Goal: Task Accomplishment & Management: Manage account settings

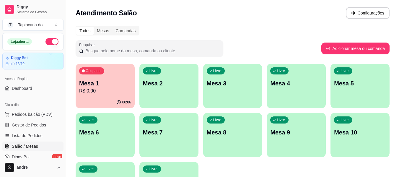
click at [91, 94] on p "R$ 0,00" at bounding box center [105, 91] width 52 height 7
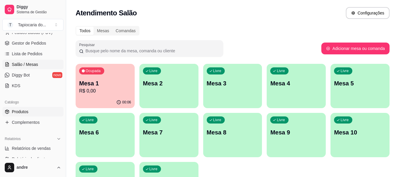
scroll to position [89, 0]
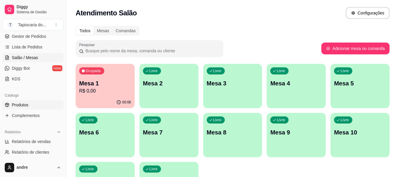
click at [19, 107] on span "Produtos" at bounding box center [20, 105] width 17 height 6
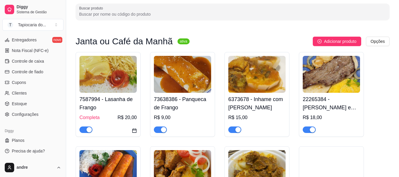
scroll to position [59, 0]
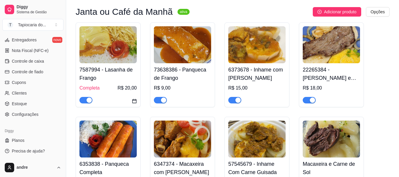
click at [25, 103] on span "Estoque" at bounding box center [19, 104] width 15 height 6
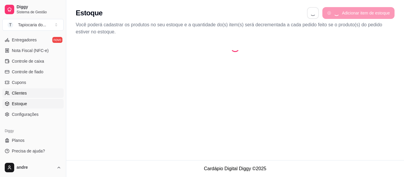
select select "QUANTITY_ORDER"
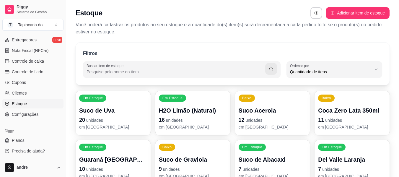
scroll to position [6, 0]
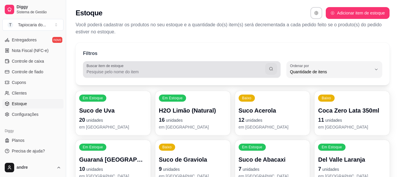
click at [139, 67] on div at bounding box center [182, 70] width 191 height 12
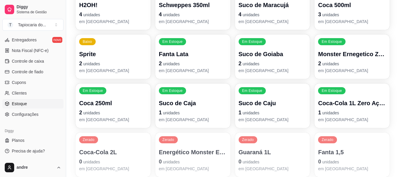
scroll to position [266, 0]
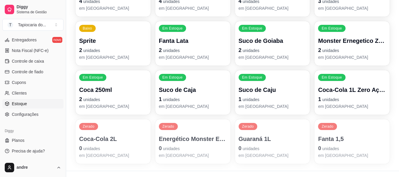
type input "caja"
click at [193, 97] on p "1 unidades" at bounding box center [193, 99] width 68 height 8
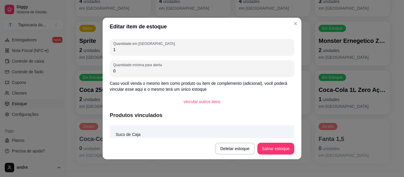
click at [143, 49] on input "1" at bounding box center [201, 50] width 177 height 6
type input "11"
click at [274, 151] on button "Salvar estoque" at bounding box center [276, 149] width 36 height 12
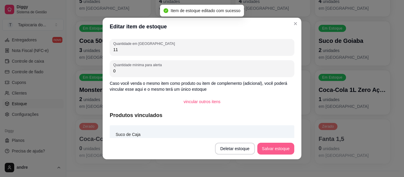
click at [280, 151] on button "Salvar estoque" at bounding box center [275, 149] width 37 height 12
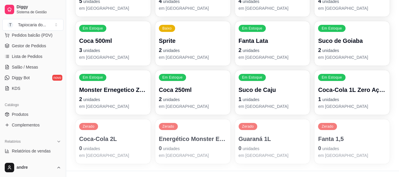
scroll to position [89, 0]
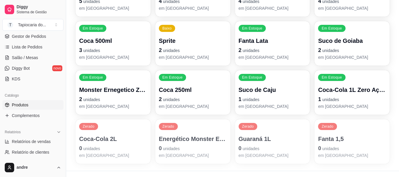
click at [24, 104] on span "Produtos" at bounding box center [20, 105] width 17 height 6
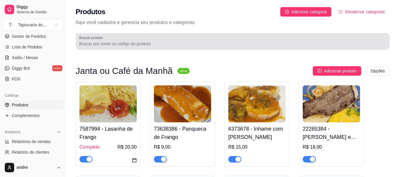
click at [141, 37] on div at bounding box center [232, 41] width 307 height 12
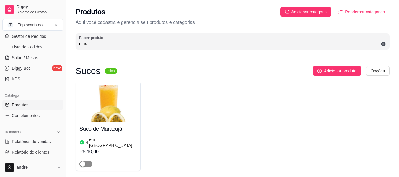
type input "mara"
click at [83, 161] on div "button" at bounding box center [82, 163] width 5 height 5
click at [29, 53] on link "Salão / Mesas" at bounding box center [32, 57] width 61 height 9
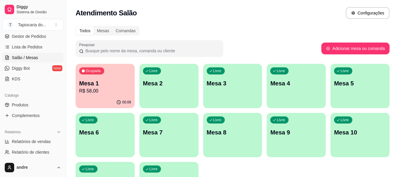
click at [106, 84] on p "Mesa 1" at bounding box center [105, 83] width 52 height 8
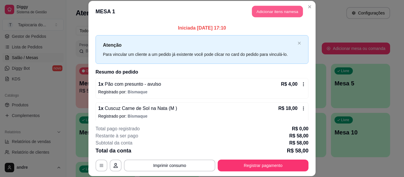
click at [260, 14] on button "Adicionar itens na mesa" at bounding box center [277, 12] width 51 height 12
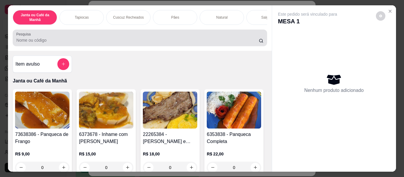
click at [218, 37] on div at bounding box center [139, 38] width 247 height 12
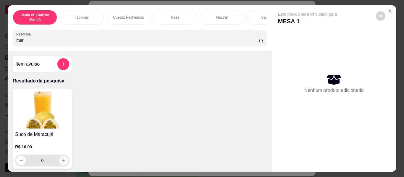
type input "mar"
click at [65, 161] on button "increase-product-quantity" at bounding box center [63, 160] width 9 height 9
type input "1"
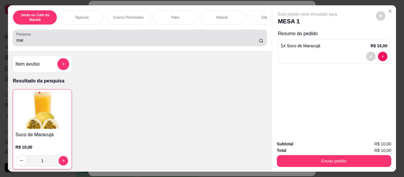
click at [71, 38] on div "mar" at bounding box center [139, 38] width 247 height 12
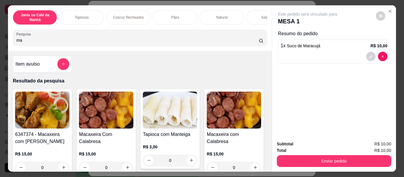
type input "m"
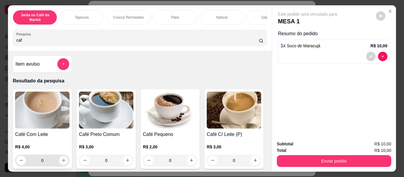
type input "caf"
click at [65, 164] on button "increase-product-quantity" at bounding box center [63, 160] width 9 height 9
type input "1"
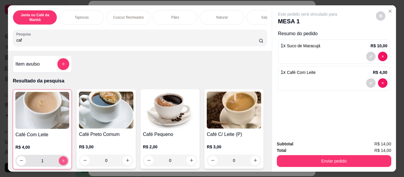
click at [65, 164] on button "increase-product-quantity" at bounding box center [63, 160] width 9 height 9
type input "2"
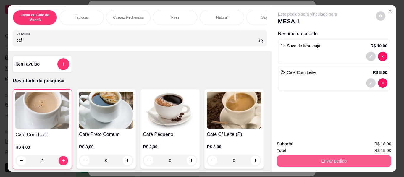
click at [323, 160] on button "Enviar pedido" at bounding box center [334, 161] width 114 height 12
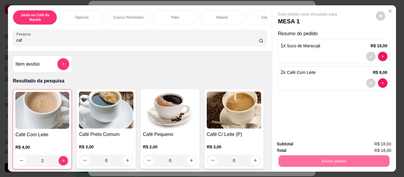
click at [378, 145] on button "Enviar pedido" at bounding box center [376, 144] width 33 height 11
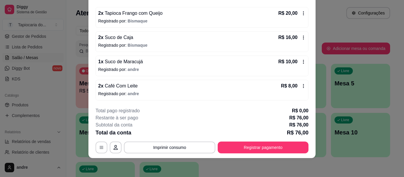
scroll to position [102, 0]
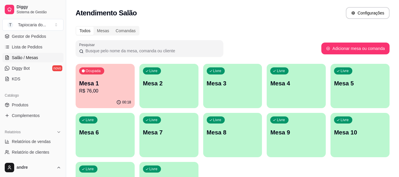
click at [95, 88] on p "R$ 76,00" at bounding box center [105, 91] width 52 height 7
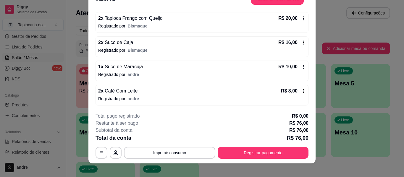
scroll to position [18, 0]
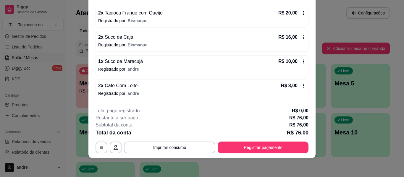
click at [301, 86] on icon at bounding box center [303, 85] width 5 height 5
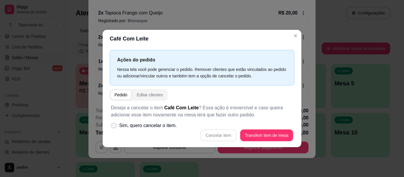
click at [115, 127] on icon at bounding box center [113, 125] width 4 height 3
click at [114, 127] on input "Sim, quero cancelar o item." at bounding box center [113, 129] width 4 height 4
checkbox input "true"
click at [226, 137] on button "Cancelar item" at bounding box center [218, 136] width 36 height 12
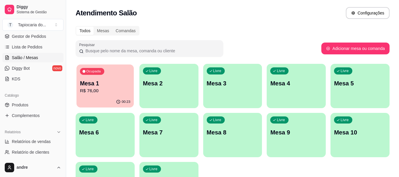
click at [124, 90] on p "R$ 76,00" at bounding box center [105, 91] width 51 height 7
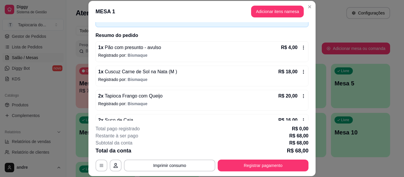
scroll to position [111, 0]
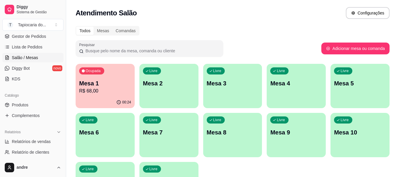
click at [104, 84] on p "Mesa 1" at bounding box center [105, 83] width 52 height 8
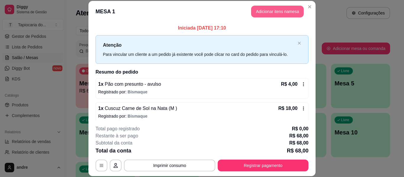
click at [262, 11] on button "Adicionar itens na mesa" at bounding box center [277, 12] width 53 height 12
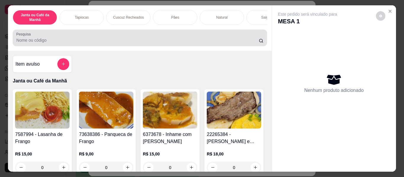
click at [168, 41] on input "Pesquisa" at bounding box center [137, 40] width 242 height 6
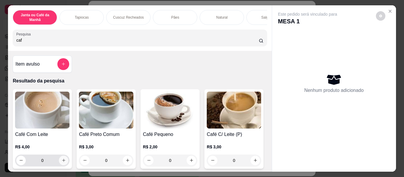
type input "caf"
click at [63, 160] on button "increase-product-quantity" at bounding box center [63, 160] width 9 height 9
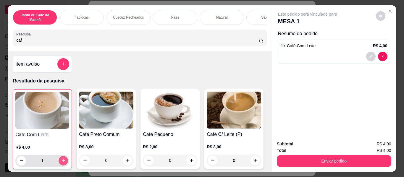
type input "1"
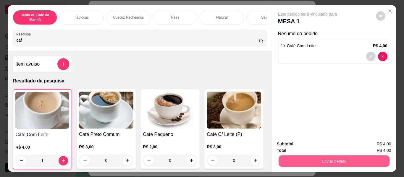
click at [296, 163] on button "Enviar pedido" at bounding box center [333, 162] width 111 height 12
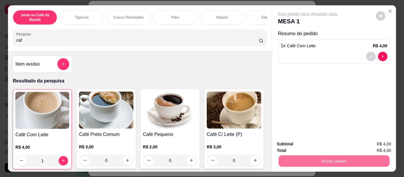
click at [346, 146] on button "Registrar cliente" at bounding box center [336, 144] width 39 height 11
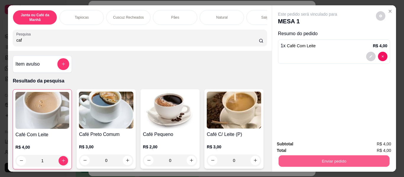
click at [326, 158] on button "Enviar pedido" at bounding box center [333, 162] width 111 height 12
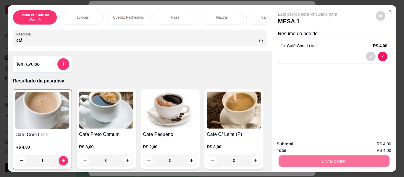
click at [368, 143] on button "Enviar pedido" at bounding box center [375, 144] width 33 height 11
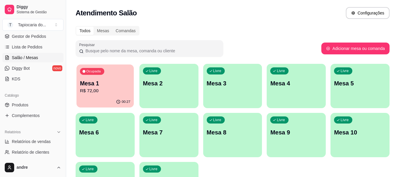
click at [114, 88] on p "R$ 72,00" at bounding box center [105, 91] width 51 height 7
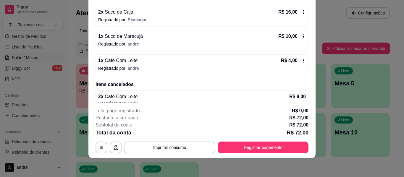
scroll to position [135, 0]
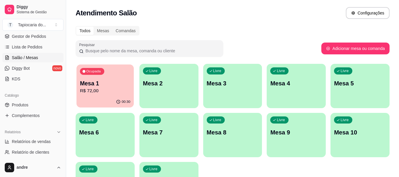
click at [104, 102] on div "00:30" at bounding box center [105, 101] width 57 height 11
click at [164, 85] on p "Mesa 2" at bounding box center [169, 83] width 52 height 8
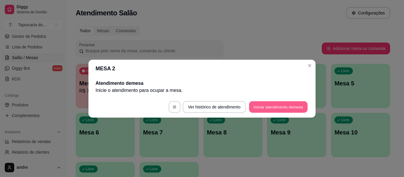
click at [266, 106] on button "Iniciar atendimento de mesa" at bounding box center [278, 107] width 59 height 12
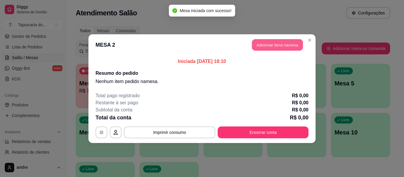
click at [273, 45] on button "Adicionar itens na mesa" at bounding box center [277, 45] width 51 height 12
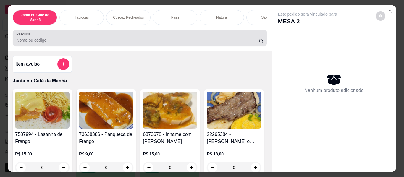
click at [227, 39] on div at bounding box center [139, 38] width 247 height 12
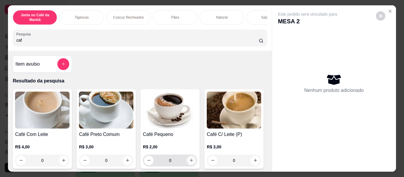
type input "caf"
click at [190, 160] on button "increase-product-quantity" at bounding box center [191, 160] width 9 height 9
type input "1"
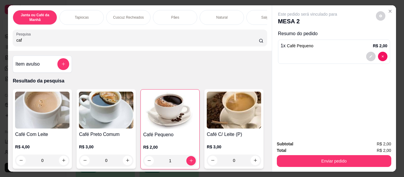
drag, startPoint x: 188, startPoint y: 43, endPoint x: 192, endPoint y: 60, distance: 17.8
click at [188, 43] on input "caf" at bounding box center [137, 40] width 242 height 6
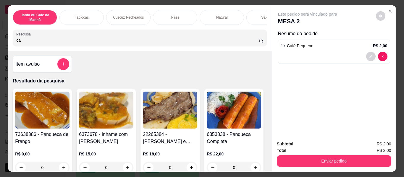
type input "c"
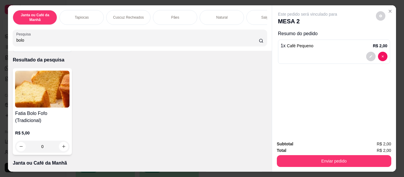
scroll to position [30, 0]
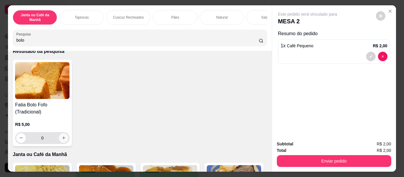
type input "bolo"
click at [59, 141] on button "increase-product-quantity" at bounding box center [63, 137] width 9 height 9
type input "1"
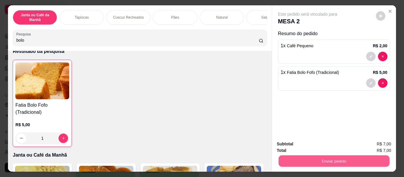
click at [305, 158] on button "Enviar pedido" at bounding box center [333, 162] width 111 height 12
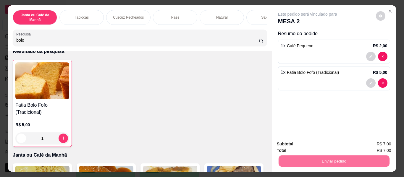
click at [366, 143] on button "Enviar pedido" at bounding box center [375, 144] width 33 height 11
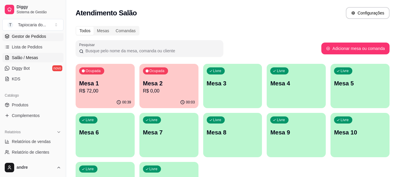
click at [25, 34] on span "Gestor de Pedidos" at bounding box center [29, 36] width 34 height 6
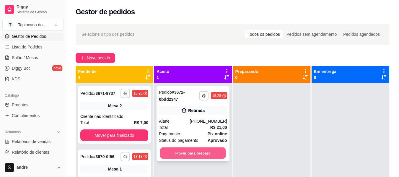
click at [178, 156] on button "Mover para preparo" at bounding box center [193, 154] width 66 height 12
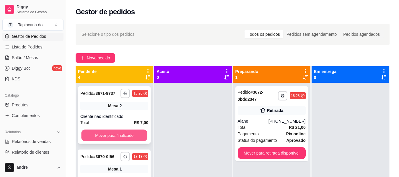
click at [95, 138] on button "Mover para finalizado" at bounding box center [114, 136] width 66 height 12
click at [95, 138] on button "Mover para finalizado" at bounding box center [114, 136] width 68 height 12
click at [95, 137] on button "Mover para finalizado" at bounding box center [114, 136] width 66 height 12
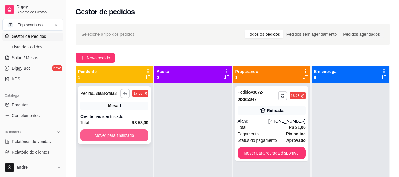
click at [95, 137] on button "Mover para finalizado" at bounding box center [114, 136] width 68 height 12
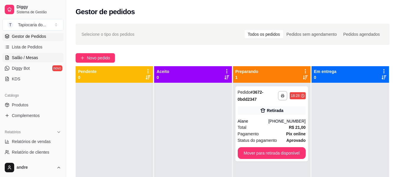
click at [18, 56] on span "Salão / Mesas" at bounding box center [25, 58] width 26 height 6
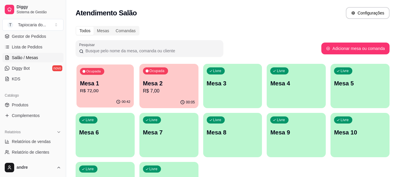
click at [91, 85] on p "Mesa 1" at bounding box center [105, 84] width 51 height 8
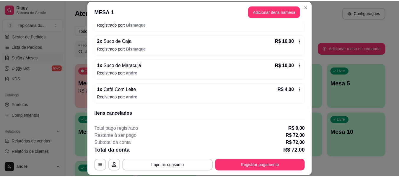
scroll to position [135, 0]
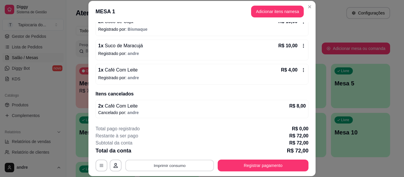
click at [184, 165] on button "Imprimir consumo" at bounding box center [169, 166] width 89 height 12
click at [182, 151] on button "Impressora" at bounding box center [169, 151] width 43 height 9
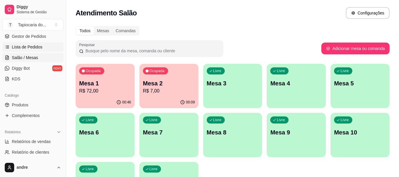
click at [24, 46] on span "Lista de Pedidos" at bounding box center [27, 47] width 31 height 6
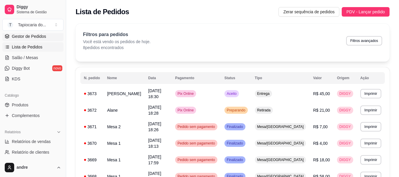
click at [26, 37] on span "Gestor de Pedidos" at bounding box center [29, 36] width 34 height 6
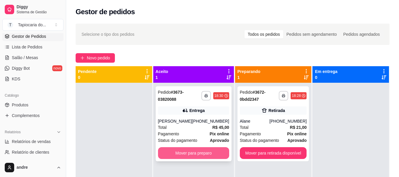
click at [190, 157] on button "Mover para preparo" at bounding box center [193, 153] width 71 height 12
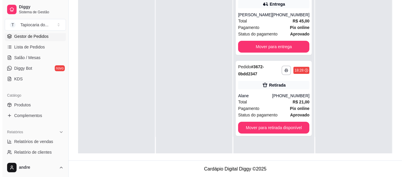
scroll to position [90, 0]
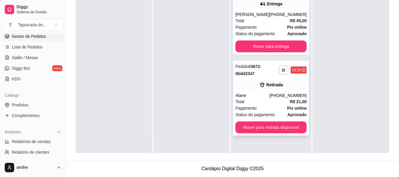
click at [280, 98] on div "[PHONE_NUMBER]" at bounding box center [288, 96] width 37 height 6
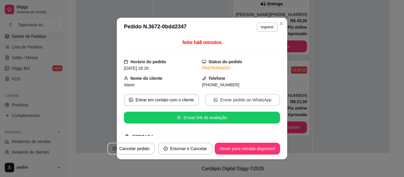
scroll to position [124, 0]
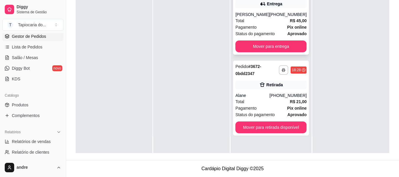
click at [272, 24] on div "Total R$ 45,00" at bounding box center [271, 20] width 71 height 7
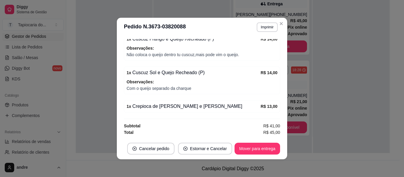
scroll to position [1, 0]
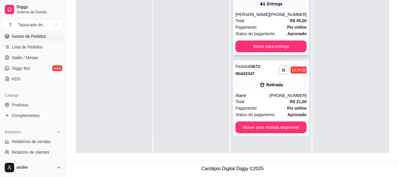
click at [242, 17] on div "[PERSON_NAME]" at bounding box center [253, 15] width 34 height 6
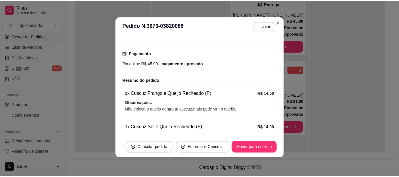
scroll to position [200, 0]
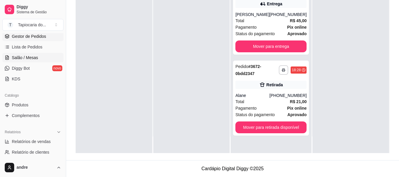
click at [35, 54] on link "Salão / Mesas" at bounding box center [32, 57] width 61 height 9
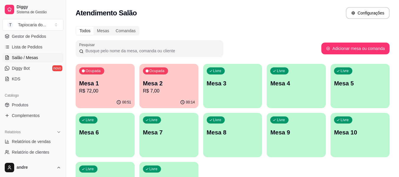
click at [182, 88] on p "R$ 7,00" at bounding box center [169, 91] width 52 height 7
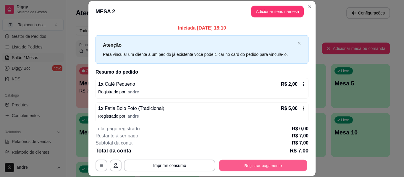
click at [279, 165] on button "Registrar pagamento" at bounding box center [263, 166] width 88 height 12
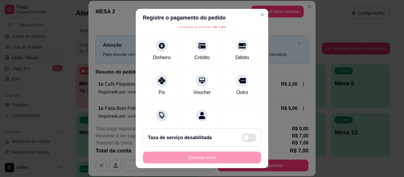
scroll to position [55, 0]
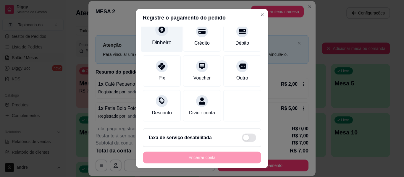
click at [163, 39] on div "Dinheiro" at bounding box center [162, 43] width 20 height 8
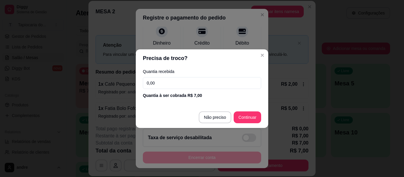
click at [168, 81] on input "0,00" at bounding box center [202, 83] width 118 height 12
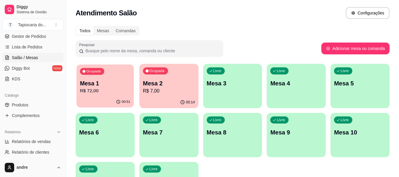
click at [100, 93] on p "R$ 72,00" at bounding box center [105, 91] width 51 height 7
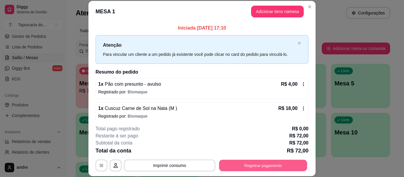
click at [268, 165] on button "Registrar pagamento" at bounding box center [263, 166] width 88 height 12
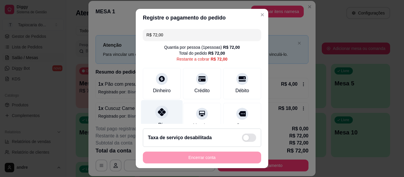
click at [156, 118] on div "Pix" at bounding box center [162, 117] width 42 height 35
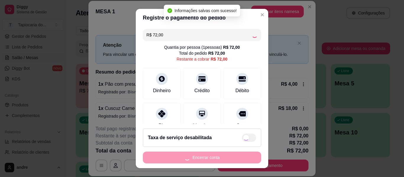
type input "R$ 0,00"
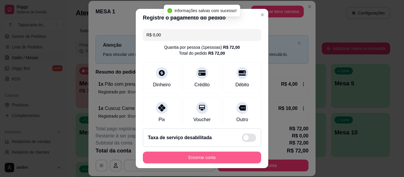
click at [211, 157] on button "Encerrar conta" at bounding box center [202, 158] width 118 height 12
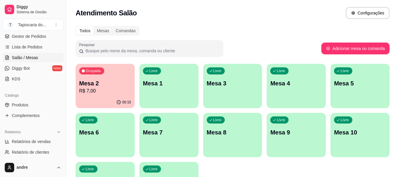
click at [106, 91] on p "R$ 7,00" at bounding box center [105, 91] width 52 height 7
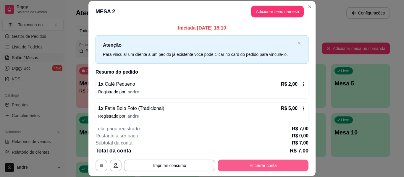
click at [241, 161] on button "Encerrar conta" at bounding box center [263, 166] width 91 height 12
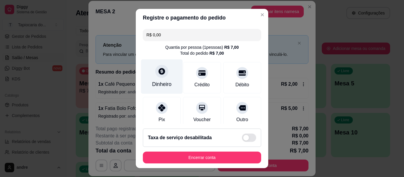
click at [161, 86] on div "Dinheiro" at bounding box center [162, 84] width 20 height 8
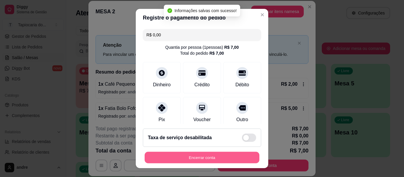
click at [209, 158] on button "Encerrar conta" at bounding box center [202, 158] width 115 height 12
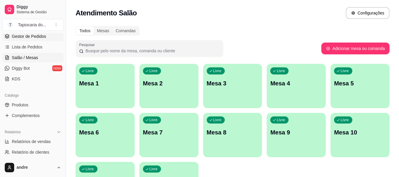
click at [25, 39] on span "Gestor de Pedidos" at bounding box center [29, 36] width 34 height 6
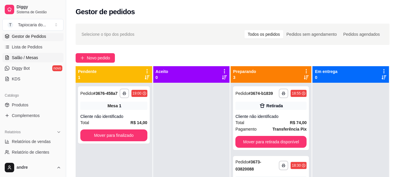
click at [23, 57] on span "Salão / Mesas" at bounding box center [25, 58] width 26 height 6
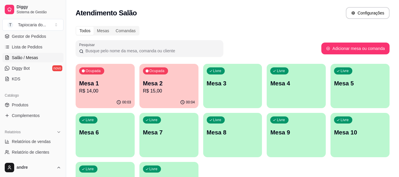
click at [156, 90] on p "R$ 15,00" at bounding box center [169, 91] width 52 height 7
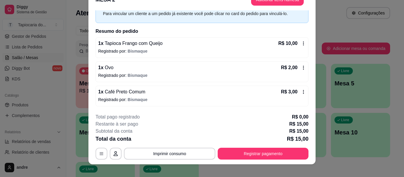
scroll to position [18, 0]
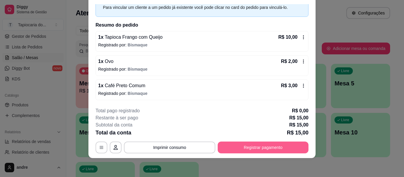
click at [280, 146] on button "Registrar pagamento" at bounding box center [263, 148] width 91 height 12
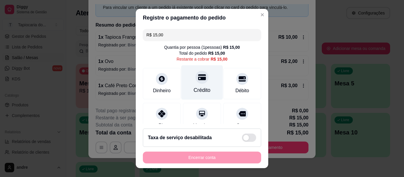
click at [208, 84] on div "Crédito" at bounding box center [202, 82] width 42 height 35
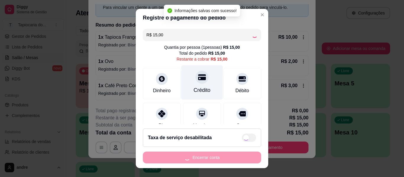
type input "R$ 0,00"
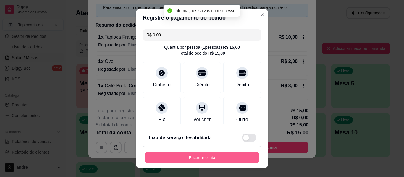
click at [215, 158] on button "Encerrar conta" at bounding box center [202, 158] width 115 height 12
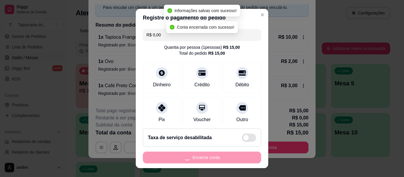
scroll to position [0, 0]
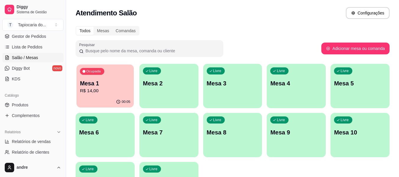
click at [107, 84] on p "Mesa 1" at bounding box center [105, 84] width 51 height 8
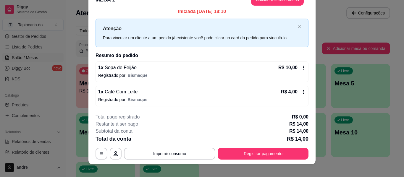
scroll to position [18, 0]
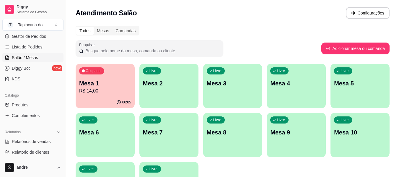
click at [234, 84] on p "Mesa 3" at bounding box center [233, 83] width 52 height 8
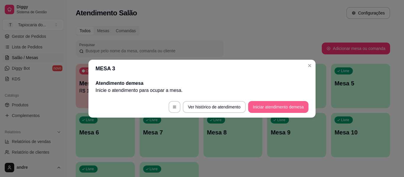
click at [296, 107] on button "Iniciar atendimento de mesa" at bounding box center [278, 107] width 60 height 12
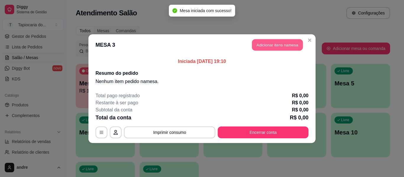
click at [288, 47] on button "Adicionar itens na mesa" at bounding box center [277, 45] width 51 height 12
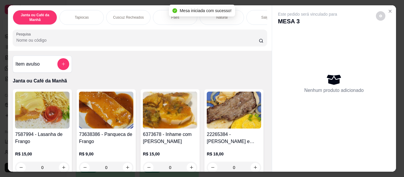
click at [150, 42] on input "Pesquisa" at bounding box center [137, 40] width 242 height 6
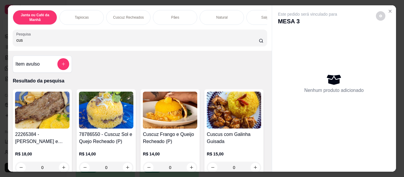
scroll to position [118, 0]
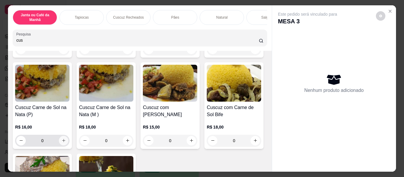
type input "cus"
click at [66, 143] on icon "increase-product-quantity" at bounding box center [63, 141] width 4 height 4
type input "1"
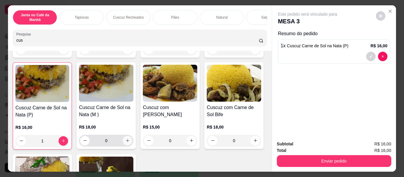
click at [130, 143] on icon "increase-product-quantity" at bounding box center [127, 140] width 4 height 4
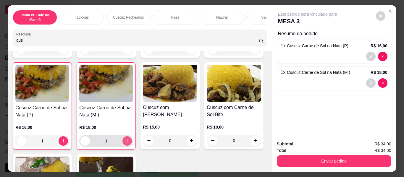
type input "1"
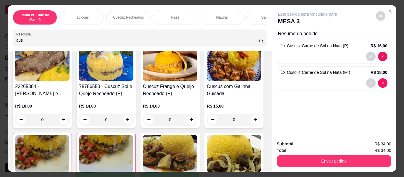
scroll to position [0, 0]
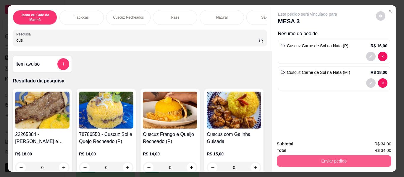
click at [307, 155] on button "Enviar pedido" at bounding box center [334, 161] width 114 height 12
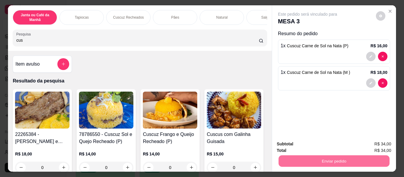
click at [369, 143] on button "Enviar pedido" at bounding box center [376, 144] width 33 height 11
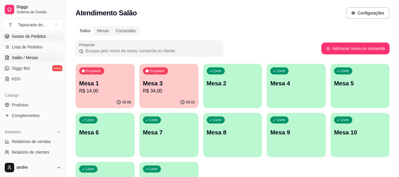
click at [20, 37] on span "Gestor de Pedidos" at bounding box center [29, 36] width 34 height 6
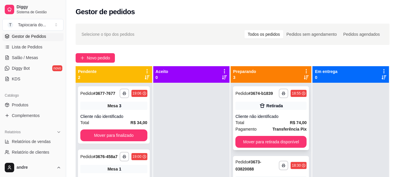
click at [267, 117] on div "**********" at bounding box center [271, 118] width 76 height 64
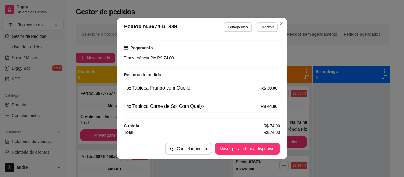
scroll to position [1, 0]
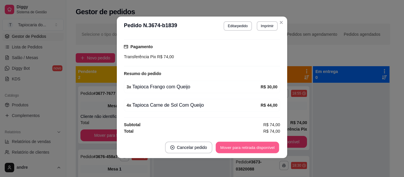
click at [237, 150] on button "Mover para retirada disponível" at bounding box center [247, 148] width 63 height 12
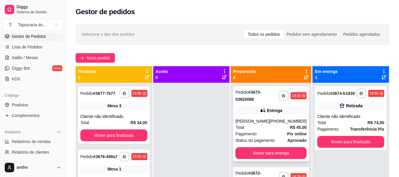
click at [262, 124] on div "[PERSON_NAME]" at bounding box center [253, 121] width 34 height 6
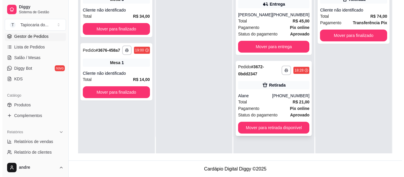
scroll to position [90, 0]
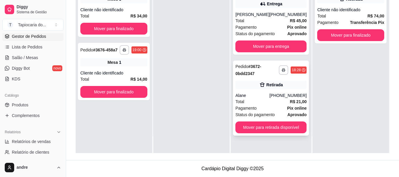
click at [264, 98] on div "Alane" at bounding box center [253, 96] width 34 height 6
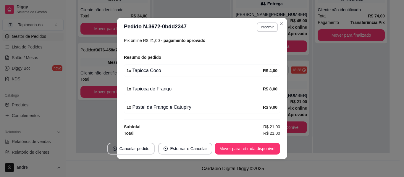
scroll to position [124, 0]
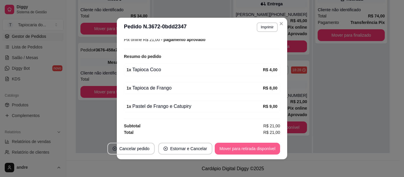
click at [247, 145] on button "Mover para retirada disponível" at bounding box center [247, 149] width 65 height 12
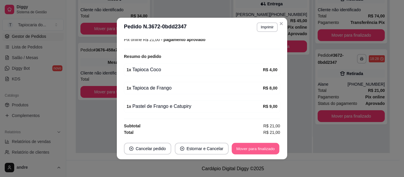
click at [247, 148] on button "Mover para finalizado" at bounding box center [256, 149] width 48 height 12
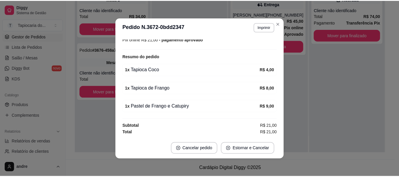
scroll to position [110, 0]
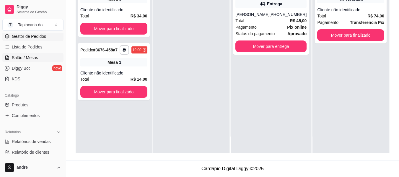
click at [32, 58] on span "Salão / Mesas" at bounding box center [25, 58] width 26 height 6
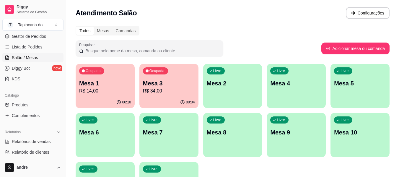
click at [102, 90] on p "R$ 14,00" at bounding box center [105, 91] width 52 height 7
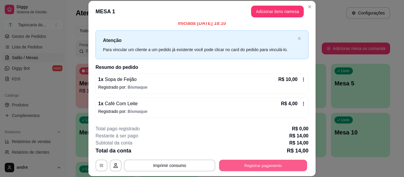
click at [242, 166] on button "Registrar pagamento" at bounding box center [263, 166] width 88 height 12
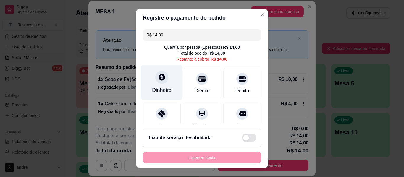
click at [168, 88] on div "Dinheiro" at bounding box center [162, 82] width 42 height 35
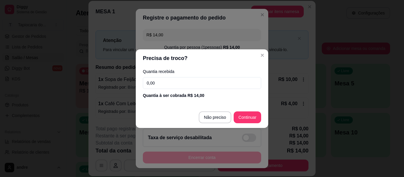
drag, startPoint x: 170, startPoint y: 81, endPoint x: 170, endPoint y: 85, distance: 3.5
click at [170, 84] on input "0,00" at bounding box center [202, 83] width 118 height 12
click at [156, 82] on input "0,00" at bounding box center [202, 83] width 118 height 12
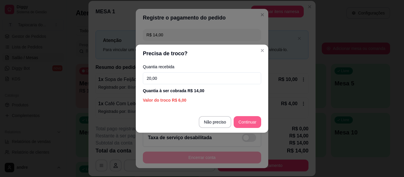
type input "20,00"
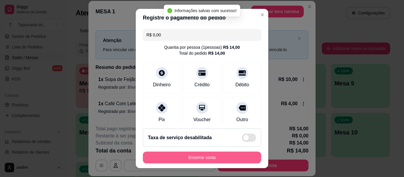
type input "R$ 0,00"
click at [232, 160] on button "Encerrar conta" at bounding box center [202, 158] width 118 height 12
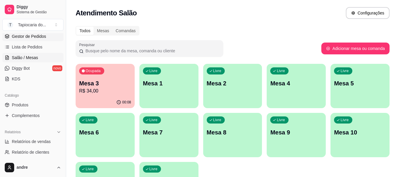
click at [32, 33] on link "Gestor de Pedidos" at bounding box center [32, 36] width 61 height 9
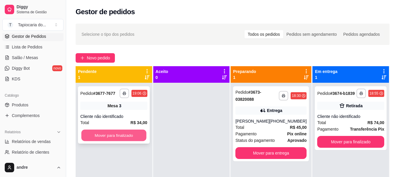
click at [145, 133] on button "Mover para finalizado" at bounding box center [113, 136] width 65 height 12
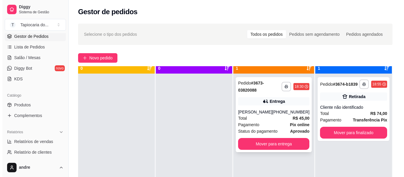
scroll to position [17, 0]
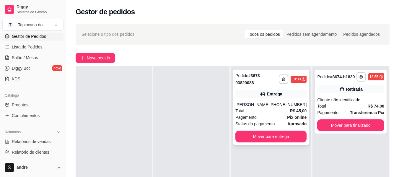
click at [259, 121] on div "Pagamento Pix online" at bounding box center [271, 117] width 71 height 7
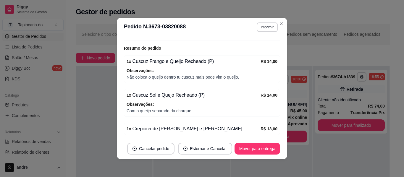
scroll to position [200, 0]
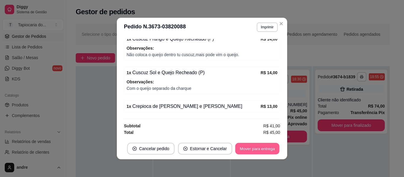
click at [258, 145] on button "Mover para entrega" at bounding box center [257, 149] width 44 height 12
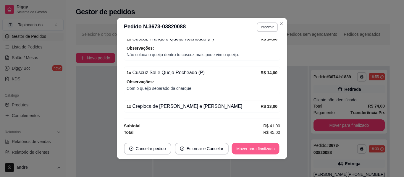
click at [269, 149] on button "Mover para finalizado" at bounding box center [256, 149] width 48 height 12
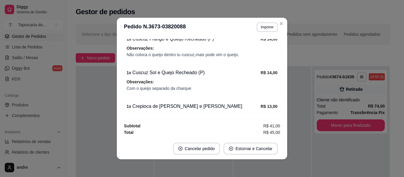
scroll to position [187, 0]
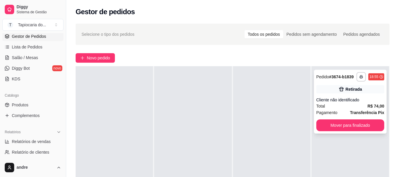
click at [333, 101] on div "Cliente não identificado" at bounding box center [351, 100] width 68 height 6
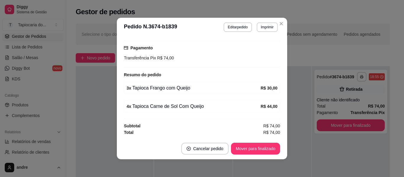
scroll to position [1, 0]
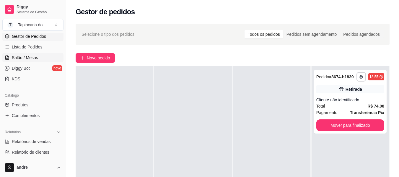
click at [17, 55] on span "Salão / Mesas" at bounding box center [25, 58] width 26 height 6
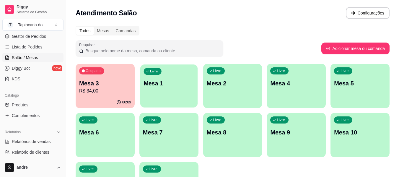
click at [173, 80] on p "Mesa 1" at bounding box center [169, 84] width 51 height 8
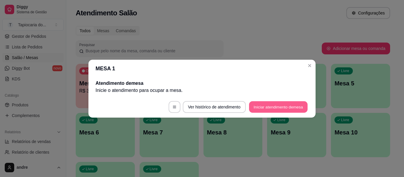
click at [280, 104] on button "Iniciar atendimento de mesa" at bounding box center [278, 107] width 59 height 12
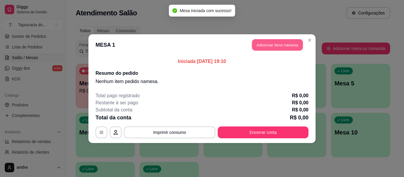
click at [272, 42] on button "Adicionar itens na mesa" at bounding box center [277, 45] width 51 height 12
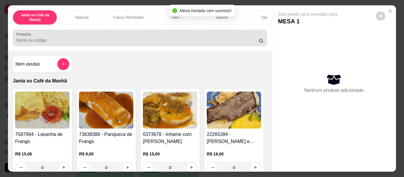
click at [214, 46] on div "Pesquisa" at bounding box center [140, 38] width 254 height 17
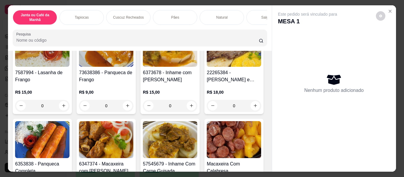
scroll to position [118, 0]
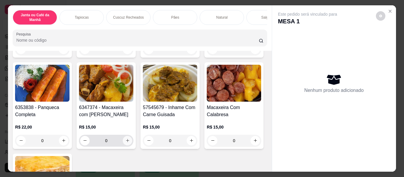
click at [130, 142] on icon "increase-product-quantity" at bounding box center [127, 140] width 4 height 4
type input "1"
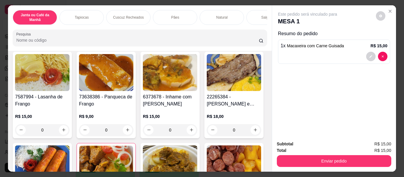
scroll to position [0, 0]
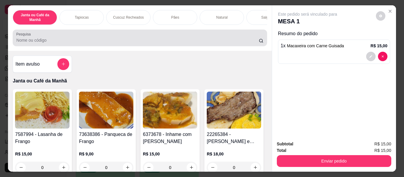
click at [134, 44] on div at bounding box center [139, 38] width 247 height 12
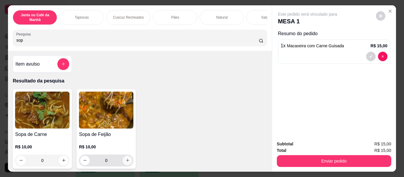
type input "sop"
click at [123, 160] on button "increase-product-quantity" at bounding box center [127, 160] width 9 height 9
type input "1"
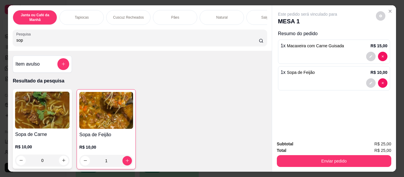
click at [78, 43] on input "sop" at bounding box center [137, 40] width 242 height 6
type input "s"
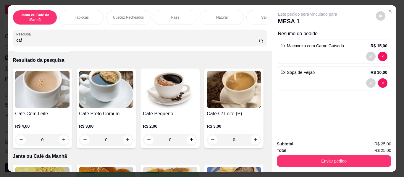
scroll to position [30, 0]
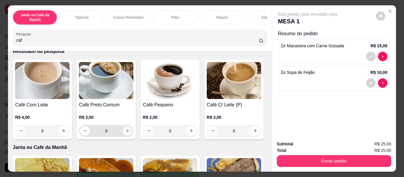
type input "caf"
click at [126, 133] on icon "increase-product-quantity" at bounding box center [127, 131] width 4 height 4
type input "1"
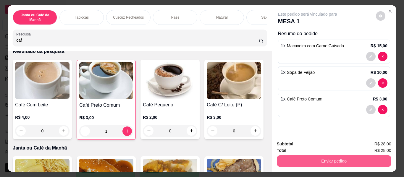
click at [291, 157] on button "Enviar pedido" at bounding box center [334, 161] width 114 height 12
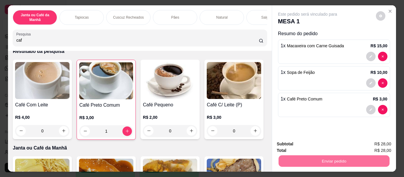
click at [378, 142] on button "Enviar pedido" at bounding box center [375, 144] width 33 height 11
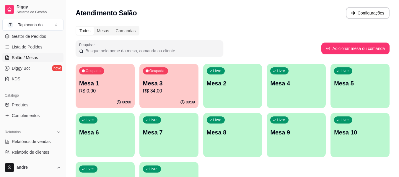
click at [309, 84] on p "Mesa 4" at bounding box center [297, 83] width 52 height 8
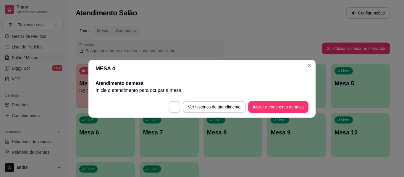
click at [304, 114] on footer "Ver histórico de atendimento Iniciar atendimento de mesa" at bounding box center [201, 106] width 227 height 21
click at [303, 108] on button "Iniciar atendimento de mesa" at bounding box center [278, 107] width 60 height 12
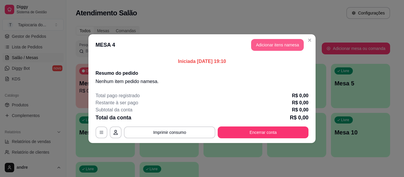
click at [269, 47] on button "Adicionar itens na mesa" at bounding box center [277, 45] width 53 height 12
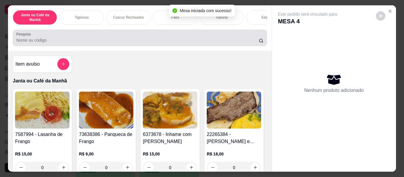
click at [238, 43] on input "Pesquisa" at bounding box center [137, 40] width 242 height 6
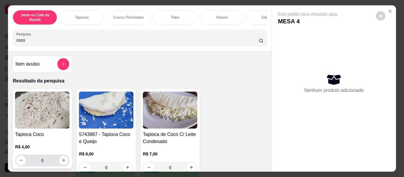
type input "coco"
click at [63, 163] on icon "increase-product-quantity" at bounding box center [63, 160] width 4 height 4
type input "1"
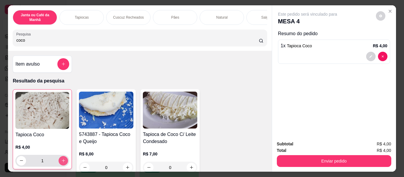
click at [63, 163] on icon "increase-product-quantity" at bounding box center [63, 160] width 4 height 4
type input "2"
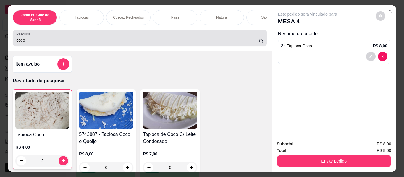
click at [52, 43] on input "coco" at bounding box center [137, 40] width 242 height 6
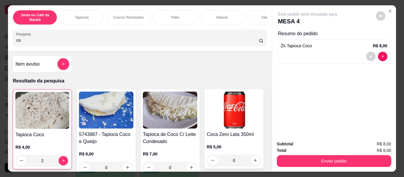
type input "c"
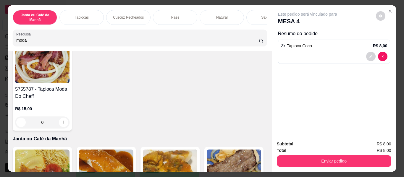
scroll to position [59, 0]
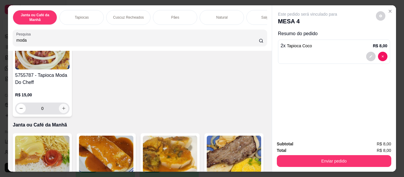
type input "moda"
click at [61, 109] on icon "increase-product-quantity" at bounding box center [63, 108] width 4 height 4
type input "1"
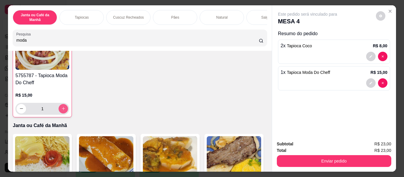
scroll to position [59, 0]
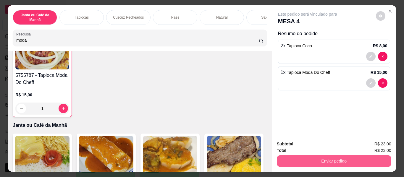
click at [314, 156] on button "Enviar pedido" at bounding box center [334, 161] width 114 height 12
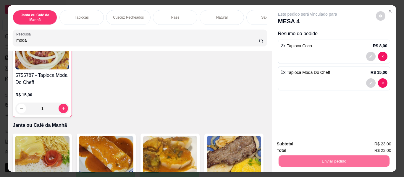
click at [382, 140] on button "Enviar pedido" at bounding box center [375, 144] width 33 height 11
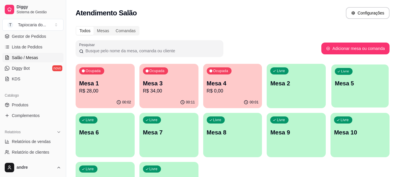
click at [347, 90] on div "Livre Mesa 5" at bounding box center [360, 82] width 57 height 36
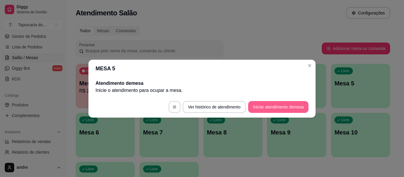
click at [299, 106] on button "Iniciar atendimento de mesa" at bounding box center [278, 107] width 60 height 12
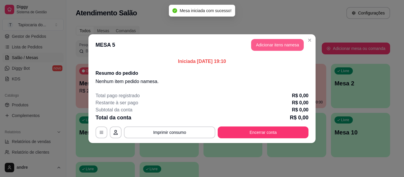
click at [275, 46] on button "Adicionar itens na mesa" at bounding box center [277, 45] width 53 height 12
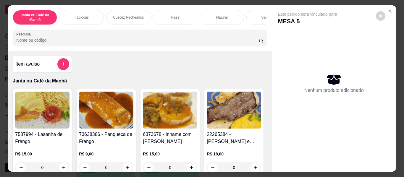
scroll to position [30, 0]
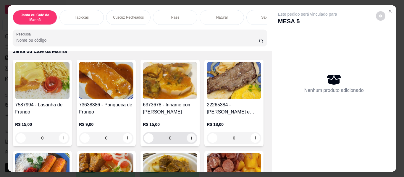
click at [191, 140] on icon "increase-product-quantity" at bounding box center [191, 138] width 4 height 4
type input "1"
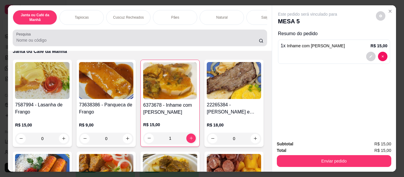
click at [103, 38] on div at bounding box center [139, 38] width 247 height 12
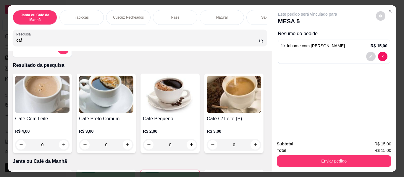
scroll to position [0, 0]
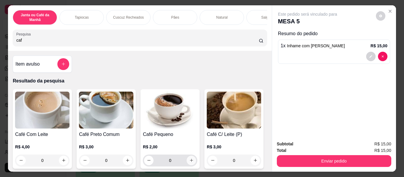
type input "caf"
click at [191, 165] on button "increase-product-quantity" at bounding box center [191, 160] width 9 height 9
type input "1"
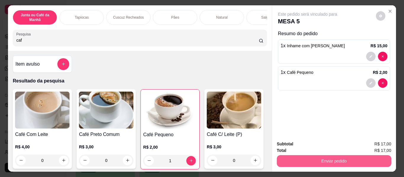
click at [321, 161] on button "Enviar pedido" at bounding box center [334, 161] width 114 height 12
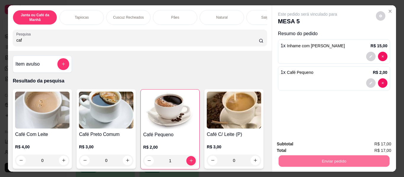
click at [383, 143] on button "Enviar pedido" at bounding box center [375, 144] width 33 height 11
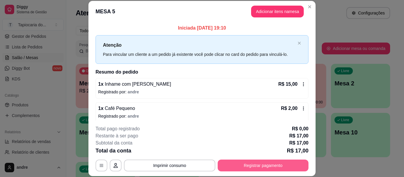
click at [270, 168] on button "Registrar pagamento" at bounding box center [263, 166] width 91 height 12
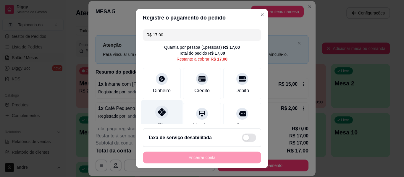
click at [167, 114] on div "Pix" at bounding box center [162, 117] width 42 height 35
type input "R$ 0,00"
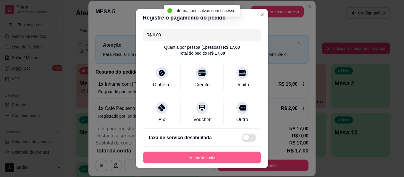
click at [199, 156] on button "Encerrar conta" at bounding box center [202, 158] width 118 height 12
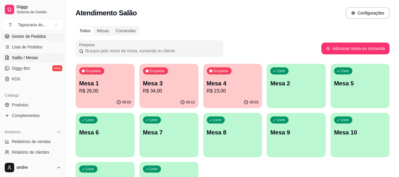
click at [25, 38] on span "Gestor de Pedidos" at bounding box center [29, 36] width 34 height 6
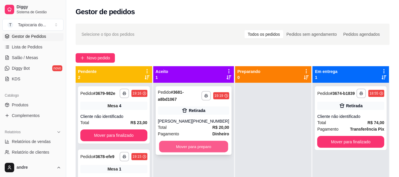
click at [185, 144] on button "Mover para preparo" at bounding box center [193, 147] width 69 height 12
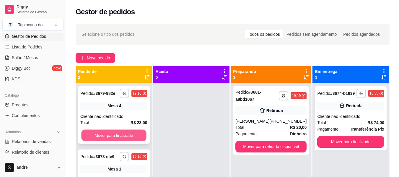
click at [130, 132] on button "Mover para finalizado" at bounding box center [113, 136] width 65 height 12
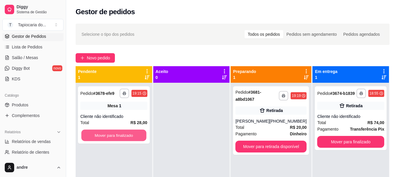
click at [130, 132] on button "Mover para finalizado" at bounding box center [113, 136] width 65 height 12
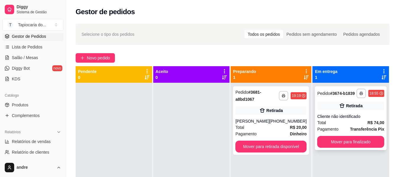
click at [344, 123] on div "Total R$ 74,00" at bounding box center [351, 122] width 67 height 7
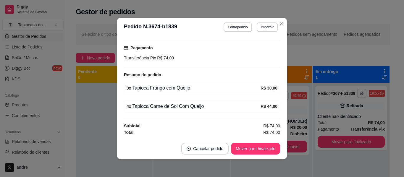
scroll to position [1, 0]
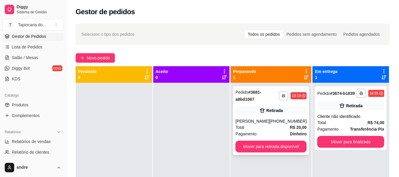
click at [253, 120] on div "[PERSON_NAME]" at bounding box center [253, 121] width 34 height 6
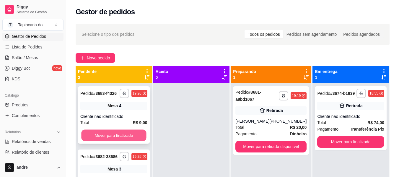
click at [126, 140] on button "Mover para finalizado" at bounding box center [113, 136] width 65 height 12
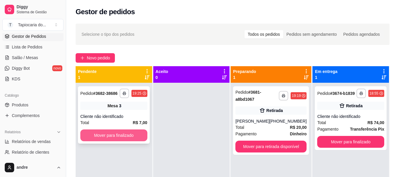
click at [128, 134] on button "Mover para finalizado" at bounding box center [113, 136] width 67 height 12
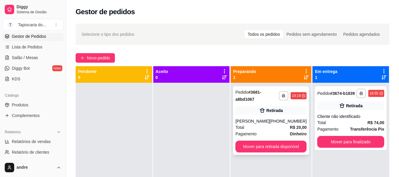
click at [255, 127] on div "Total R$ 20,00" at bounding box center [271, 127] width 71 height 7
click at [270, 122] on div "[PERSON_NAME]" at bounding box center [253, 121] width 34 height 6
click at [344, 118] on div "Cliente não identificado" at bounding box center [351, 117] width 67 height 6
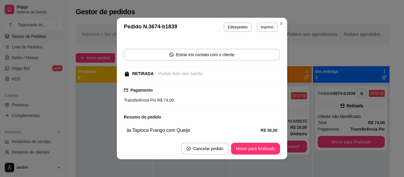
scroll to position [75, 0]
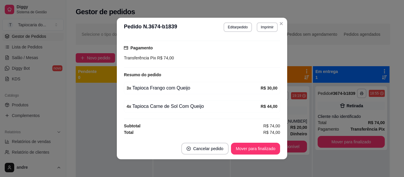
click at [278, 124] on div "feito há 35 minutos Horário do pedido [DATE] 18:55 Status do pedido PRONTO PARA…" at bounding box center [202, 87] width 170 height 101
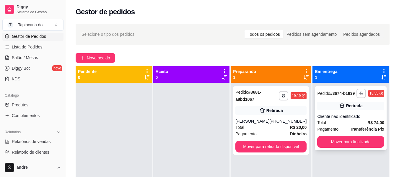
click at [324, 122] on div "Total R$ 74,00" at bounding box center [351, 122] width 67 height 7
click at [288, 121] on div "[PHONE_NUMBER]" at bounding box center [288, 121] width 37 height 6
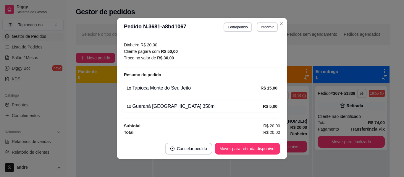
scroll to position [1, 0]
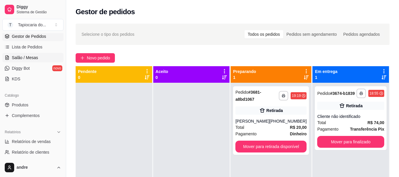
click at [33, 59] on span "Salão / Mesas" at bounding box center [25, 58] width 26 height 6
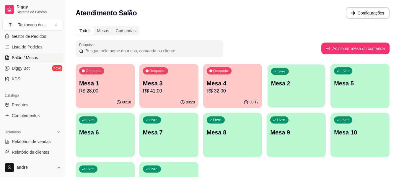
click at [299, 85] on p "Mesa 2" at bounding box center [296, 84] width 51 height 8
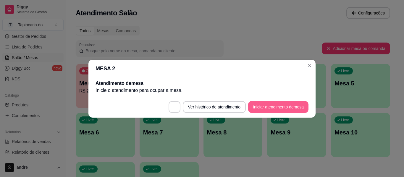
click at [287, 108] on button "Iniciar atendimento de mesa" at bounding box center [278, 107] width 60 height 12
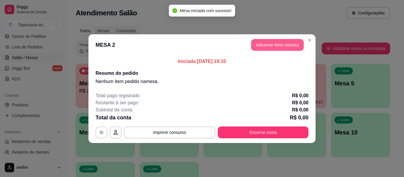
click at [266, 44] on button "Adicionar itens na mesa" at bounding box center [277, 45] width 53 height 12
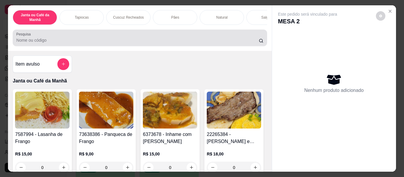
click at [205, 42] on input "Pesquisa" at bounding box center [137, 40] width 242 height 6
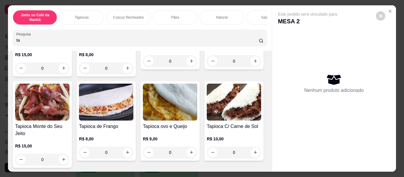
scroll to position [296, 0]
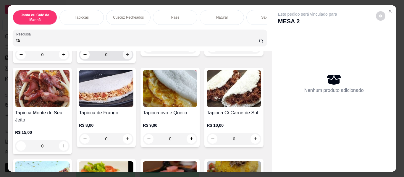
type input "ta"
click at [125, 57] on icon "increase-product-quantity" at bounding box center [127, 55] width 4 height 4
type input "1"
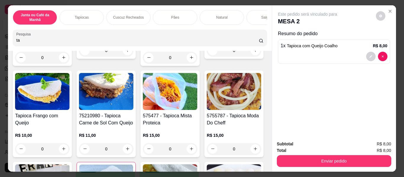
scroll to position [148, 0]
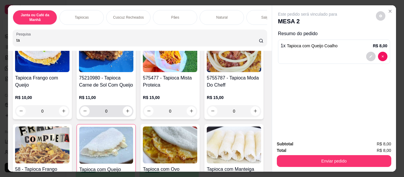
click at [132, 109] on div "0" at bounding box center [106, 111] width 52 height 12
click at [132, 111] on button "increase-product-quantity" at bounding box center [127, 110] width 9 height 9
type input "1"
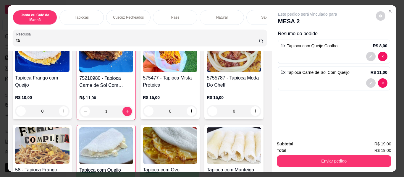
click at [169, 43] on input "ta" at bounding box center [137, 40] width 242 height 6
type input "t"
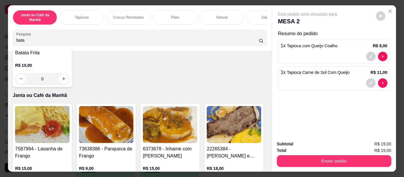
scroll to position [89, 0]
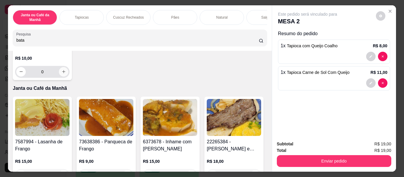
type input "bata"
click at [61, 70] on button "increase-product-quantity" at bounding box center [63, 71] width 9 height 9
type input "1"
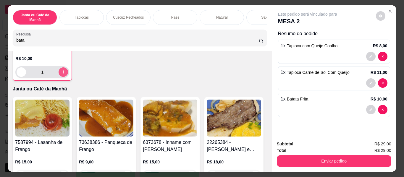
scroll to position [89, 0]
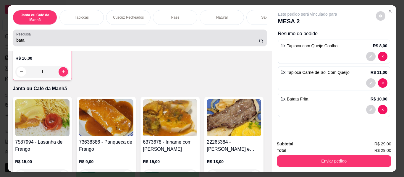
click at [59, 43] on input "bata" at bounding box center [137, 40] width 242 height 6
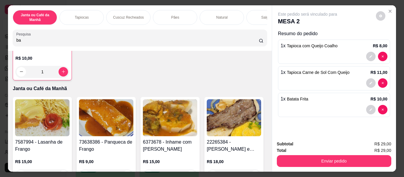
type input "b"
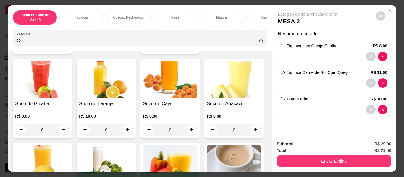
scroll to position [824, 0]
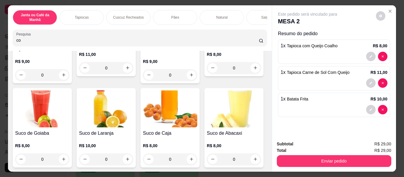
type input "co"
type input "1"
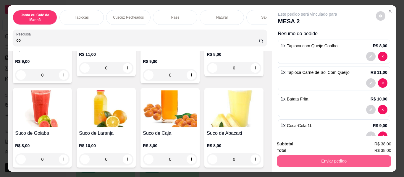
click at [366, 163] on button "Enviar pedido" at bounding box center [334, 161] width 114 height 12
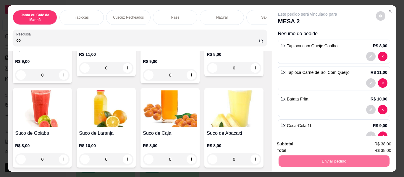
click at [377, 143] on button "Enviar pedido" at bounding box center [376, 144] width 33 height 11
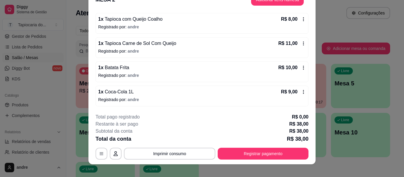
scroll to position [18, 0]
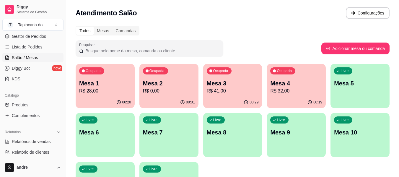
click at [119, 89] on p "R$ 28,00" at bounding box center [105, 91] width 52 height 7
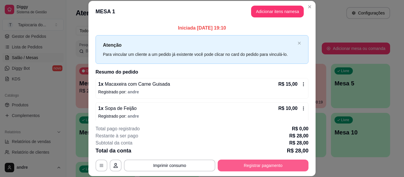
click at [266, 165] on button "Registrar pagamento" at bounding box center [263, 166] width 91 height 12
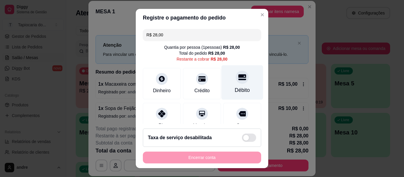
click at [244, 95] on div "Débito" at bounding box center [242, 82] width 42 height 35
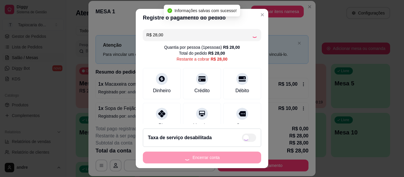
type input "R$ 0,00"
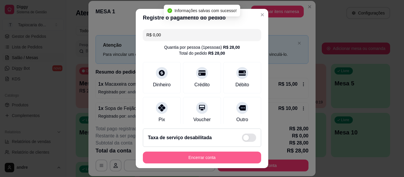
click at [223, 159] on button "Encerrar conta" at bounding box center [202, 158] width 118 height 12
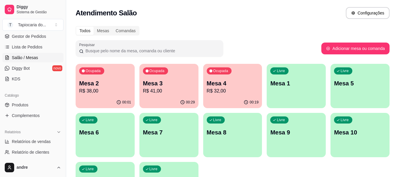
click at [107, 93] on p "R$ 38,00" at bounding box center [105, 91] width 52 height 7
click at [238, 82] on p "Mesa 4" at bounding box center [233, 83] width 52 height 8
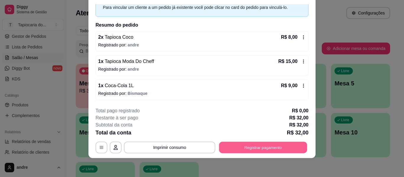
click at [272, 149] on button "Registrar pagamento" at bounding box center [263, 148] width 88 height 12
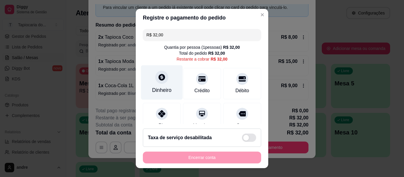
click at [153, 88] on div "Dinheiro" at bounding box center [162, 90] width 20 height 8
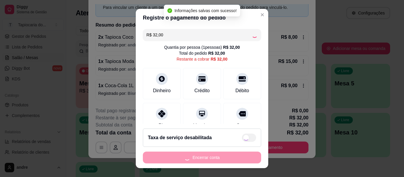
type input "R$ 0,00"
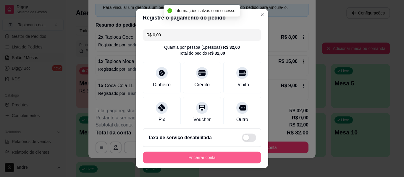
click at [242, 158] on button "Encerrar conta" at bounding box center [202, 158] width 118 height 12
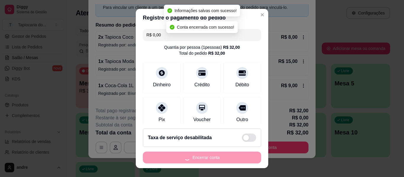
scroll to position [0, 0]
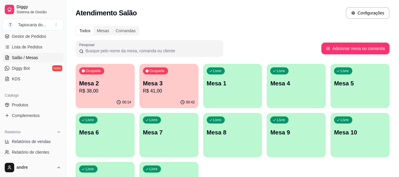
click at [264, 115] on div "Ocupada Mesa 2 R$ 38,00 00:14 Ocupada Mesa 3 R$ 41,00 00:42 Livre Mesa 1 Livre …" at bounding box center [233, 135] width 314 height 143
click at [164, 90] on p "R$ 41,00" at bounding box center [169, 91] width 52 height 7
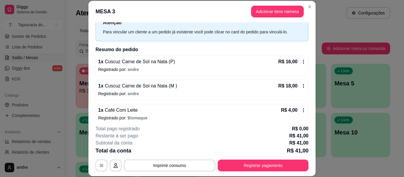
scroll to position [53, 0]
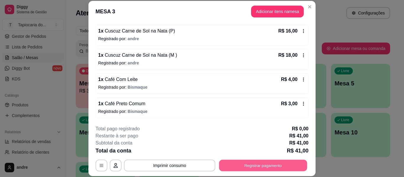
click at [279, 163] on button "Registrar pagamento" at bounding box center [263, 166] width 88 height 12
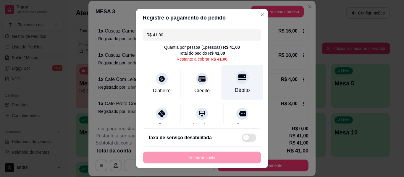
click at [235, 86] on div "Débito" at bounding box center [242, 82] width 42 height 35
type input "R$ 0,00"
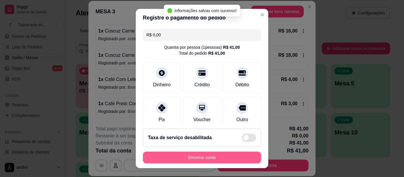
click at [208, 158] on button "Encerrar conta" at bounding box center [202, 158] width 118 height 12
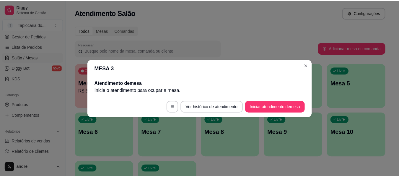
scroll to position [0, 0]
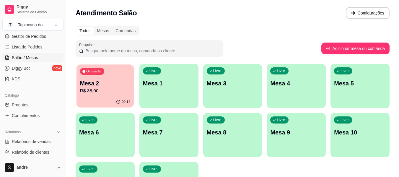
click at [115, 80] on p "Mesa 2" at bounding box center [105, 84] width 51 height 8
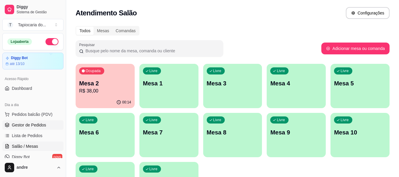
click at [26, 124] on span "Gestor de Pedidos" at bounding box center [29, 125] width 34 height 6
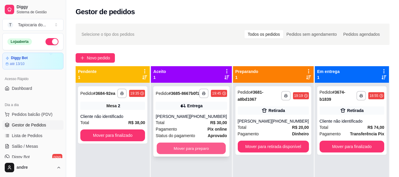
click at [192, 153] on button "Mover para preparo" at bounding box center [191, 149] width 69 height 12
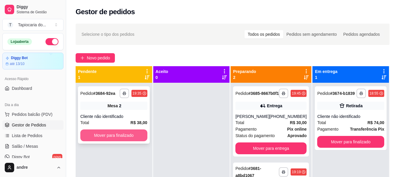
click at [117, 135] on button "Mover para finalizado" at bounding box center [113, 136] width 67 height 12
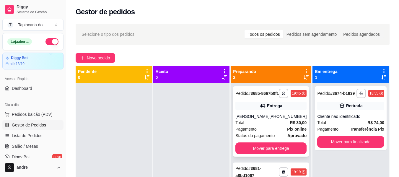
click at [281, 126] on div "Total R$ 30,00" at bounding box center [271, 122] width 71 height 7
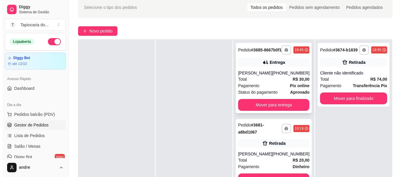
scroll to position [90, 0]
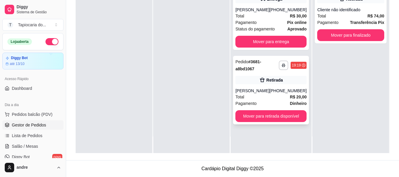
click at [277, 94] on div "[PHONE_NUMBER]" at bounding box center [288, 91] width 37 height 6
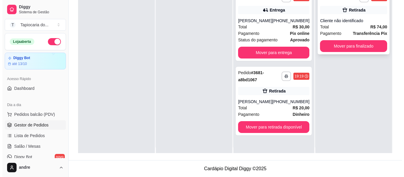
scroll to position [0, 0]
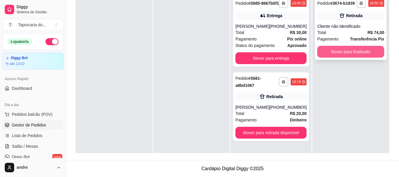
click at [337, 50] on button "Mover para finalizado" at bounding box center [351, 52] width 67 height 12
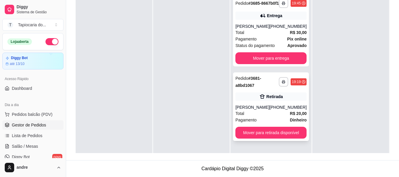
click at [252, 117] on div "Total R$ 20,00" at bounding box center [271, 113] width 71 height 7
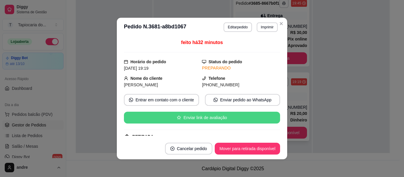
scroll to position [118, 0]
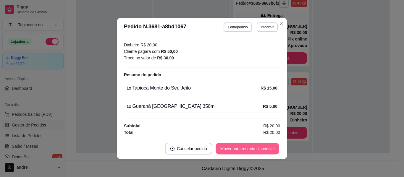
click at [253, 150] on button "Mover para retirada disponível" at bounding box center [247, 149] width 63 height 12
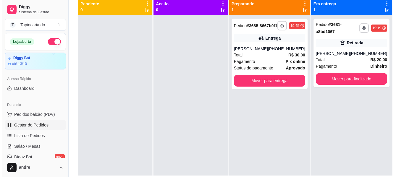
scroll to position [1, 0]
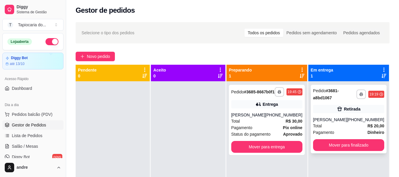
click at [360, 120] on div "[PHONE_NUMBER]" at bounding box center [365, 120] width 37 height 6
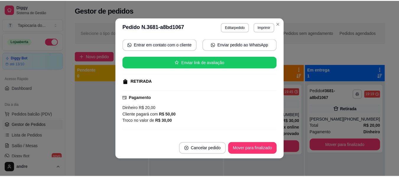
scroll to position [118, 0]
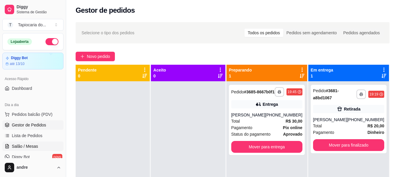
click at [30, 145] on span "Salão / Mesas" at bounding box center [25, 146] width 26 height 6
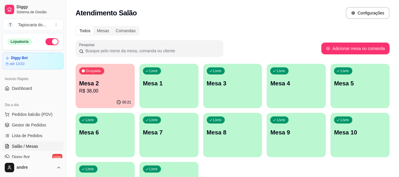
click at [178, 87] on p "Mesa 1" at bounding box center [169, 83] width 52 height 8
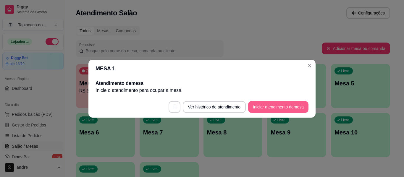
click at [270, 109] on button "Iniciar atendimento de mesa" at bounding box center [278, 107] width 60 height 12
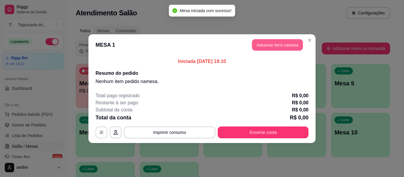
click at [275, 44] on button "Adicionar itens na mesa" at bounding box center [277, 45] width 51 height 12
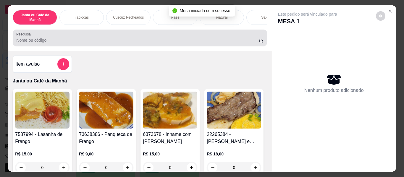
click at [229, 41] on input "Pesquisa" at bounding box center [137, 40] width 242 height 6
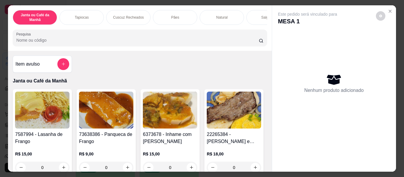
type input "s"
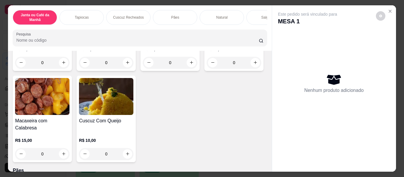
scroll to position [946, 0]
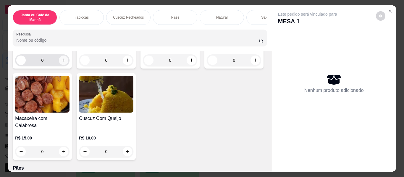
click at [65, 62] on icon "increase-product-quantity" at bounding box center [63, 60] width 3 height 3
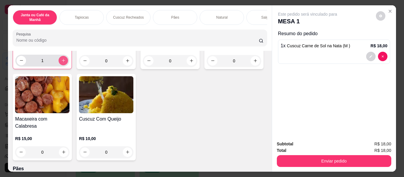
type input "1"
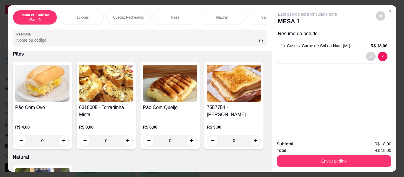
scroll to position [1094, 0]
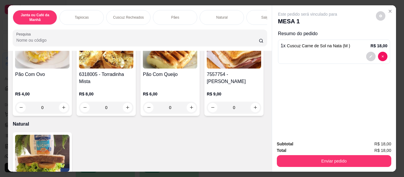
type input "1"
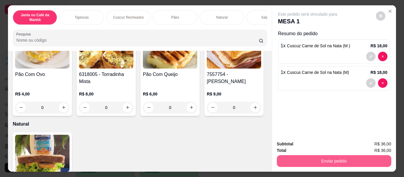
click at [369, 157] on button "Enviar pedido" at bounding box center [334, 161] width 114 height 12
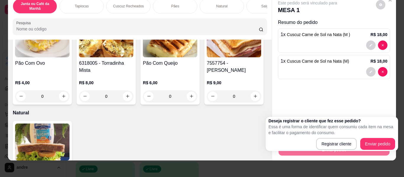
scroll to position [16, 0]
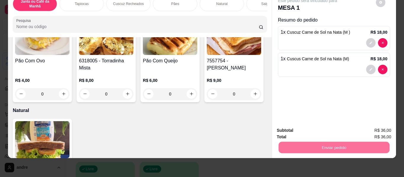
click at [378, 140] on button "Enviar pedido" at bounding box center [376, 144] width 33 height 11
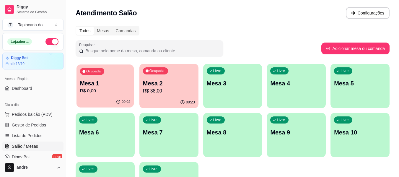
click at [96, 84] on p "Mesa 1" at bounding box center [105, 84] width 51 height 8
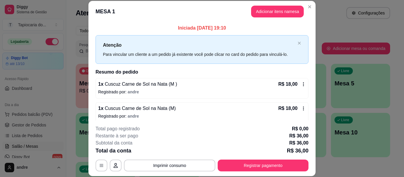
click at [284, 80] on div "1 x Cuscuz Carne de Sol na Nata (M ) R$ 18,00 Registrado por: [PERSON_NAME]" at bounding box center [202, 88] width 213 height 21
click at [300, 103] on div "1 x Cuscus Carne de Sol na Nata (M) R$ 18,00 Registrado por: andre" at bounding box center [202, 112] width 213 height 21
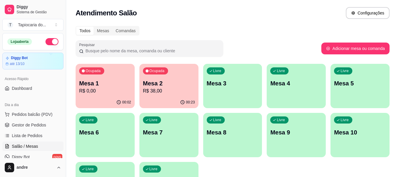
click at [163, 105] on div "00:23" at bounding box center [169, 103] width 59 height 12
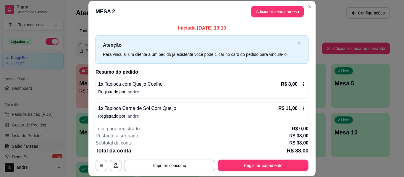
click at [299, 84] on div "1 x Tapioca com Queijo Coalho R$ 8,00 Registrado por: [PERSON_NAME]" at bounding box center [202, 88] width 213 height 21
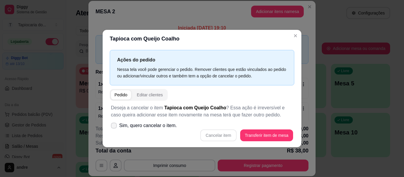
click at [115, 126] on icon at bounding box center [113, 126] width 5 height 4
click at [114, 127] on input "Sim, quero cancelar o item." at bounding box center [113, 129] width 4 height 4
checkbox input "true"
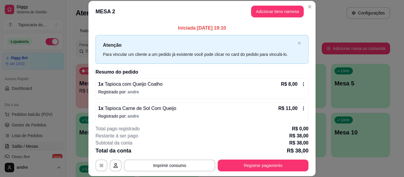
click at [297, 79] on div "1 x Tapioca com Queijo Coalho R$ 8,00 Registrado por: [PERSON_NAME]" at bounding box center [202, 88] width 213 height 21
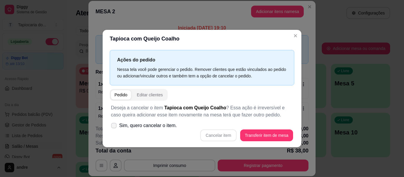
click at [111, 125] on span at bounding box center [114, 126] width 6 height 6
click at [111, 127] on input "Sim, quero cancelar o item." at bounding box center [113, 129] width 4 height 4
checkbox input "true"
click at [230, 135] on button "Cancelar item" at bounding box center [218, 136] width 36 height 12
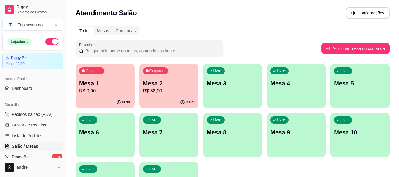
click at [148, 90] on p "R$ 38,00" at bounding box center [169, 91] width 52 height 7
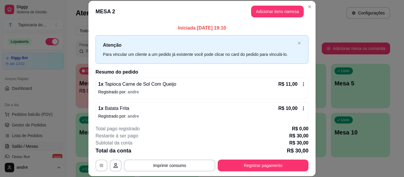
click at [301, 85] on icon at bounding box center [303, 84] width 5 height 5
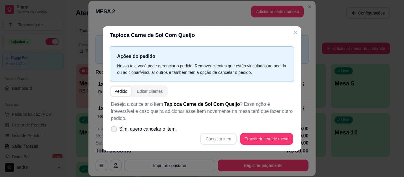
click at [113, 123] on label "Sim, quero cancelar o item." at bounding box center [144, 129] width 71 height 12
click at [113, 130] on input "Sim, quero cancelar o item." at bounding box center [113, 132] width 4 height 4
checkbox input "true"
click at [230, 133] on button "Cancelar item" at bounding box center [218, 139] width 35 height 12
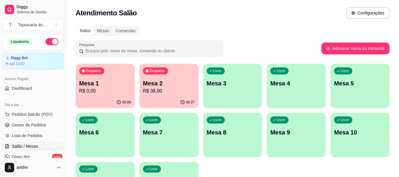
click at [168, 93] on p "R$ 38,00" at bounding box center [169, 91] width 52 height 7
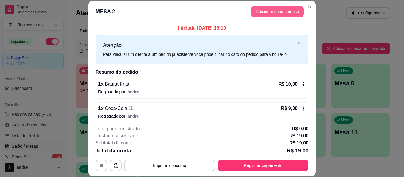
click at [267, 12] on button "Adicionar itens na mesa" at bounding box center [277, 12] width 53 height 12
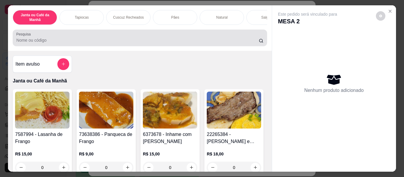
click at [219, 43] on input "Pesquisa" at bounding box center [137, 40] width 242 height 6
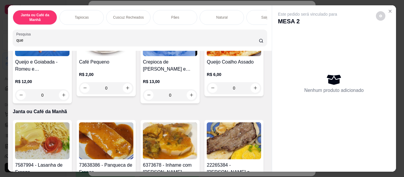
scroll to position [444, 0]
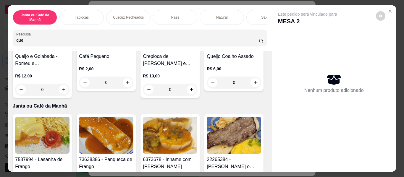
type input "que"
type input "1"
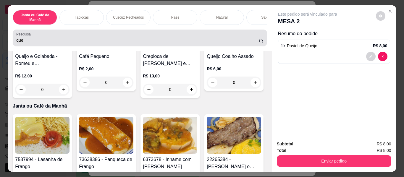
click at [111, 43] on input "que" at bounding box center [137, 40] width 242 height 6
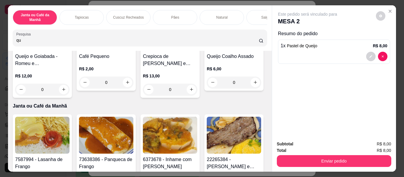
type input "q"
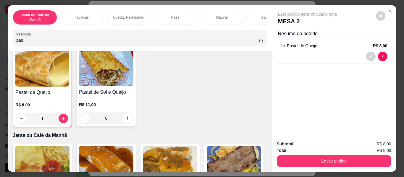
scroll to position [148, 0]
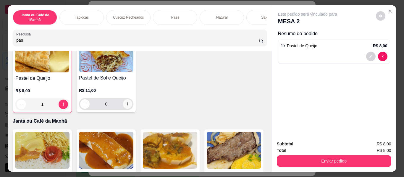
type input "pas"
click at [130, 106] on icon "increase-product-quantity" at bounding box center [127, 104] width 4 height 4
type input "1"
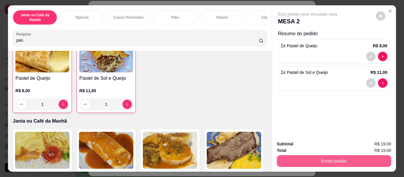
click at [363, 158] on button "Enviar pedido" at bounding box center [334, 161] width 114 height 12
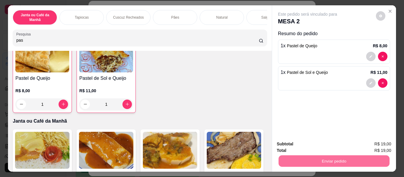
click at [370, 141] on button "Enviar pedido" at bounding box center [376, 144] width 33 height 11
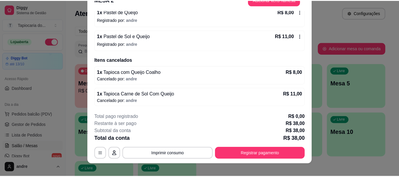
scroll to position [18, 0]
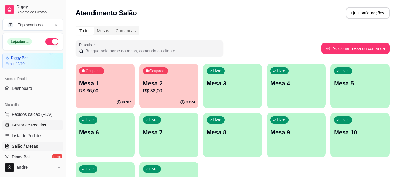
click at [16, 124] on span "Gestor de Pedidos" at bounding box center [29, 125] width 34 height 6
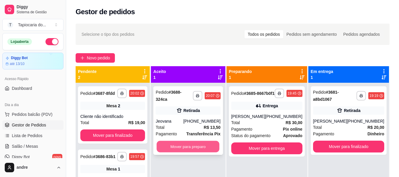
click at [205, 141] on button "Mover para preparo" at bounding box center [188, 147] width 63 height 12
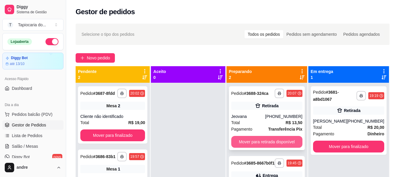
click at [256, 140] on button "Mover para retirada disponível" at bounding box center [267, 142] width 71 height 12
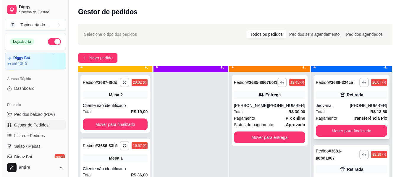
scroll to position [17, 0]
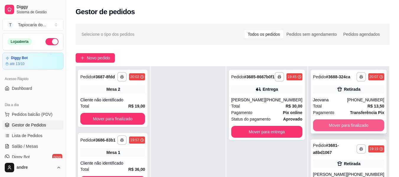
click at [351, 125] on button "Mover para finalizado" at bounding box center [348, 125] width 71 height 12
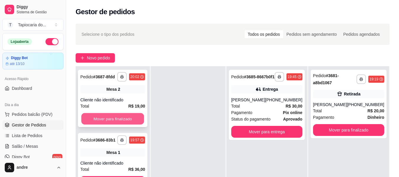
click at [130, 120] on button "Mover para finalizado" at bounding box center [112, 119] width 63 height 12
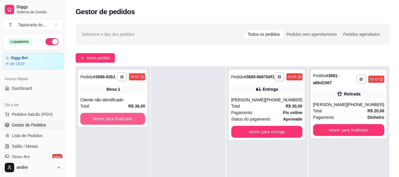
click at [130, 120] on button "Mover para finalizado" at bounding box center [112, 119] width 65 height 12
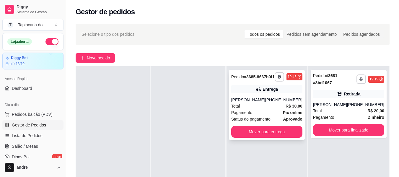
click at [284, 103] on div "[PHONE_NUMBER]" at bounding box center [284, 100] width 37 height 6
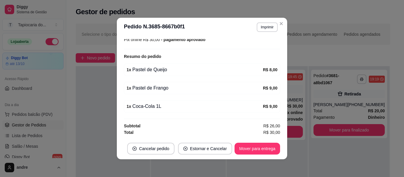
scroll to position [1, 0]
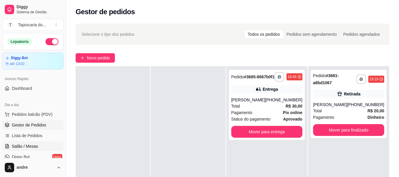
click at [27, 144] on span "Salão / Mesas" at bounding box center [25, 146] width 26 height 6
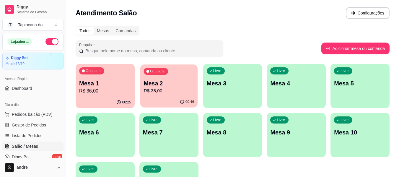
click at [181, 88] on p "R$ 38,00" at bounding box center [169, 91] width 51 height 7
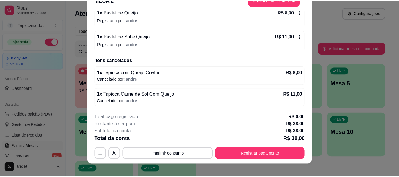
scroll to position [18, 0]
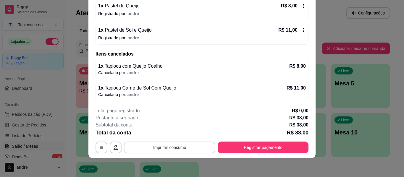
click at [172, 149] on button "Imprimir consumo" at bounding box center [169, 148] width 91 height 12
click at [171, 133] on button "Impressora" at bounding box center [168, 133] width 41 height 9
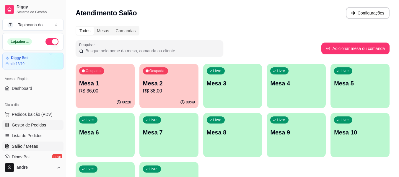
click at [14, 122] on link "Gestor de Pedidos" at bounding box center [32, 124] width 61 height 9
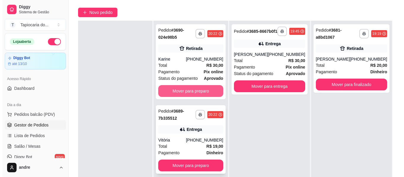
scroll to position [59, 0]
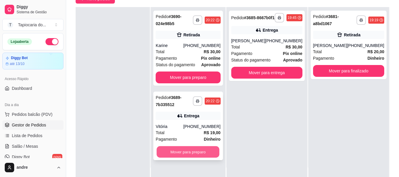
click at [204, 148] on button "Mover para preparo" at bounding box center [188, 152] width 63 height 12
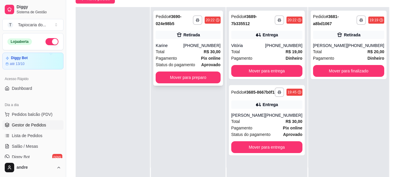
click at [182, 62] on span "Status do pagamento" at bounding box center [175, 64] width 39 height 7
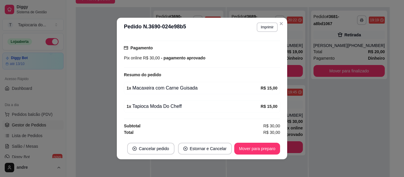
scroll to position [1, 0]
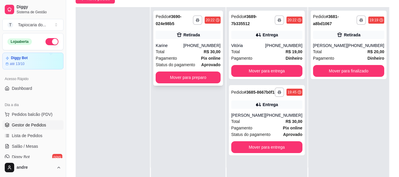
click at [199, 36] on div "Retirada" at bounding box center [192, 35] width 17 height 6
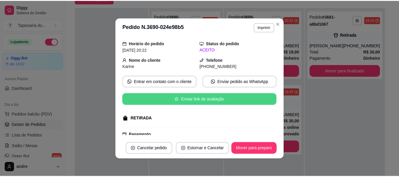
scroll to position [89, 0]
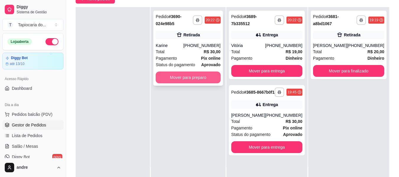
click at [203, 74] on button "Mover para preparo" at bounding box center [188, 78] width 65 height 12
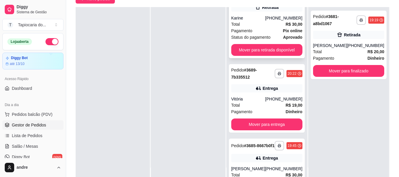
scroll to position [59, 0]
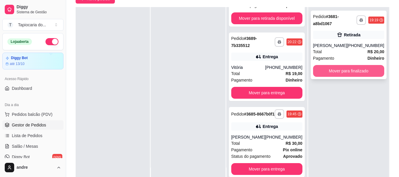
click at [328, 69] on button "Mover para finalizado" at bounding box center [348, 71] width 71 height 12
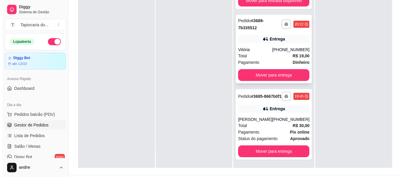
scroll to position [90, 0]
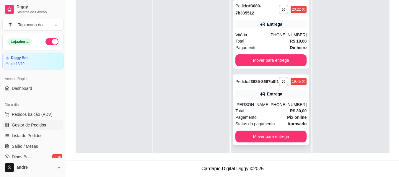
click at [260, 101] on div "**********" at bounding box center [271, 110] width 76 height 70
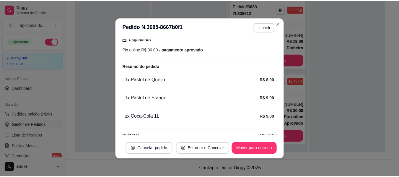
scroll to position [170, 0]
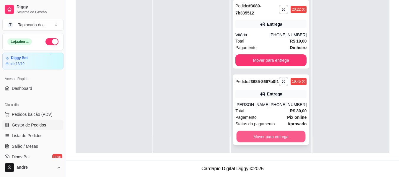
click at [264, 135] on button "Mover para entrega" at bounding box center [271, 137] width 69 height 12
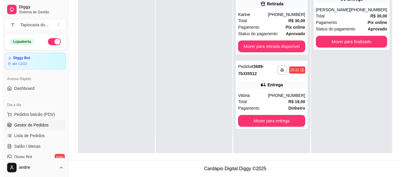
scroll to position [0, 0]
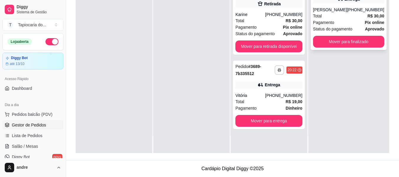
click at [341, 26] on div "Pagamento Pix online" at bounding box center [348, 22] width 71 height 7
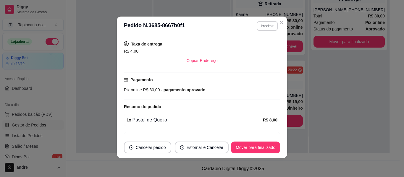
scroll to position [170, 0]
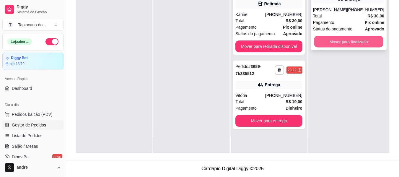
click at [340, 48] on button "Mover para finalizado" at bounding box center [348, 42] width 69 height 12
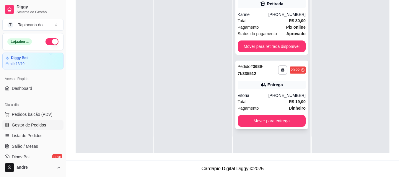
click at [275, 98] on div "Total R$ 19,00" at bounding box center [272, 101] width 68 height 7
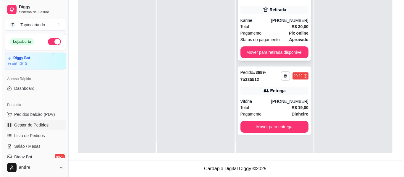
scroll to position [0, 0]
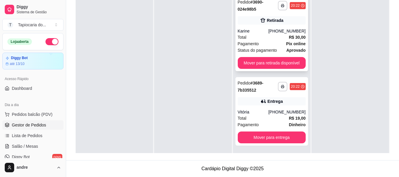
click at [264, 51] on span "Status do pagamento" at bounding box center [257, 50] width 39 height 7
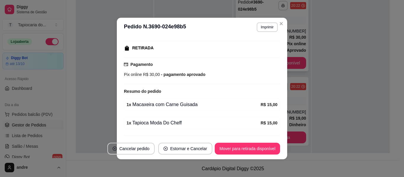
scroll to position [105, 0]
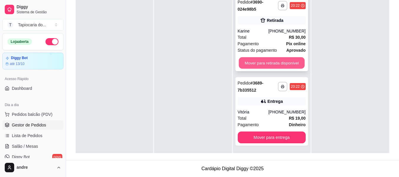
click at [285, 60] on button "Mover para retirada disponível" at bounding box center [272, 63] width 66 height 12
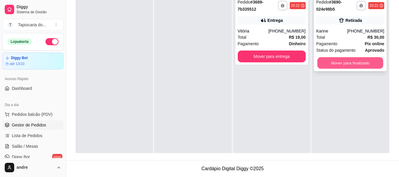
click at [343, 63] on button "Mover para finalizado" at bounding box center [351, 63] width 66 height 12
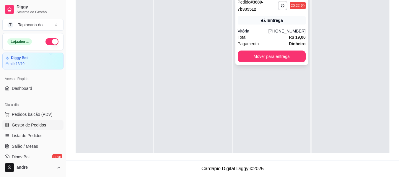
click at [248, 39] on div "Total R$ 19,00" at bounding box center [272, 37] width 68 height 7
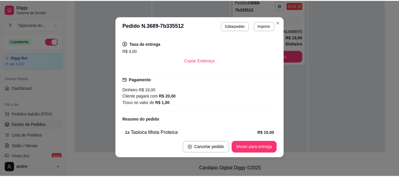
scroll to position [146, 0]
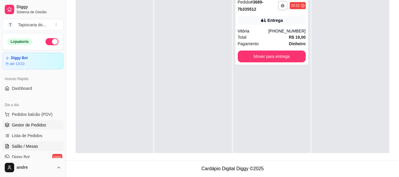
click at [35, 145] on span "Salão / Mesas" at bounding box center [25, 146] width 26 height 6
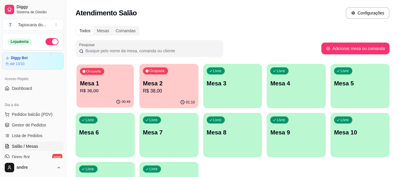
click at [102, 90] on p "R$ 36,00" at bounding box center [105, 91] width 51 height 7
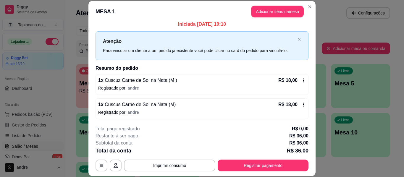
scroll to position [5, 0]
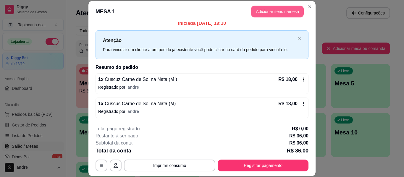
click at [261, 13] on button "Adicionar itens na mesa" at bounding box center [277, 12] width 53 height 12
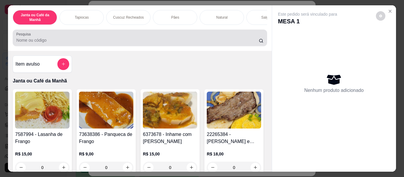
click at [208, 44] on div at bounding box center [139, 38] width 247 height 12
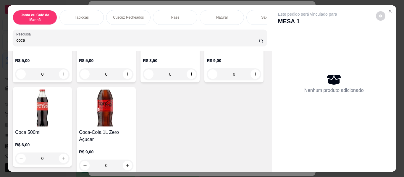
scroll to position [89, 0]
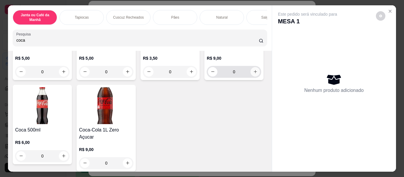
type input "coca"
click at [253, 74] on icon "increase-product-quantity" at bounding box center [255, 71] width 4 height 4
type input "1"
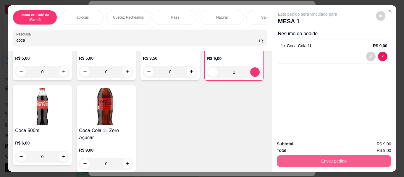
click at [330, 163] on button "Enviar pedido" at bounding box center [334, 161] width 114 height 12
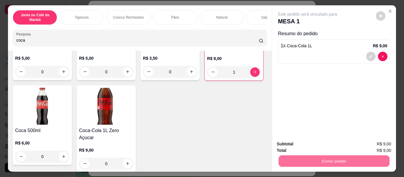
click at [375, 141] on button "Enviar pedido" at bounding box center [376, 144] width 33 height 11
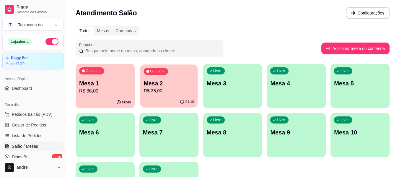
click at [152, 107] on div "01:10" at bounding box center [168, 101] width 57 height 11
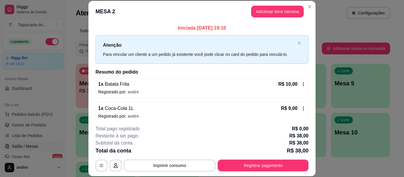
scroll to position [18, 0]
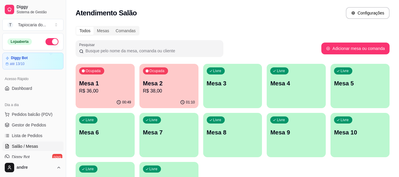
click at [119, 82] on p "Mesa 1" at bounding box center [105, 83] width 52 height 8
click at [167, 84] on p "Mesa 2" at bounding box center [169, 83] width 52 height 8
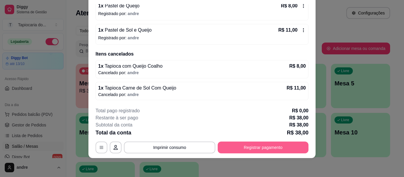
click at [287, 145] on button "Registrar pagamento" at bounding box center [263, 148] width 91 height 12
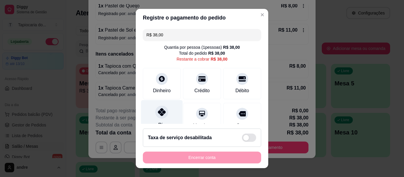
click at [160, 109] on icon at bounding box center [162, 112] width 8 height 8
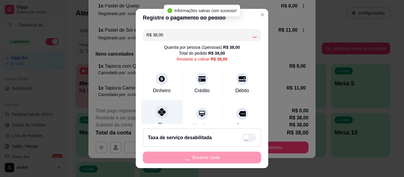
type input "R$ 0,00"
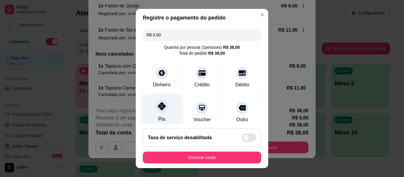
click at [154, 118] on div "Pix" at bounding box center [162, 111] width 42 height 35
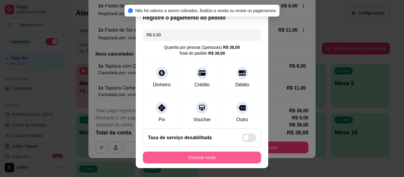
click at [166, 158] on button "Encerrar conta" at bounding box center [202, 158] width 118 height 12
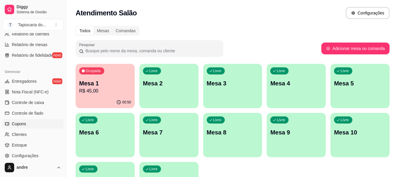
scroll to position [237, 0]
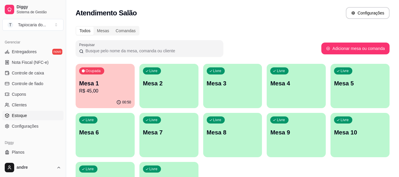
click at [20, 116] on span "Estoque" at bounding box center [19, 116] width 15 height 6
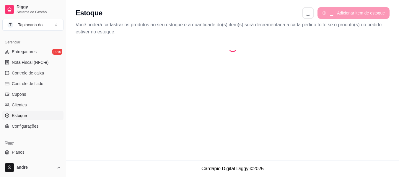
select select "QUANTITY_ORDER"
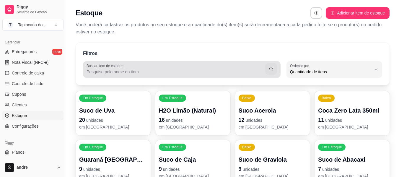
scroll to position [6, 0]
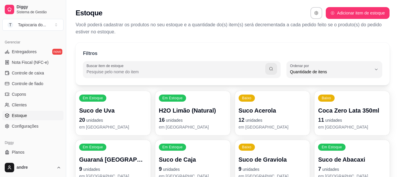
click at [95, 71] on input "Buscar item de estoque" at bounding box center [176, 72] width 179 height 6
type input "s"
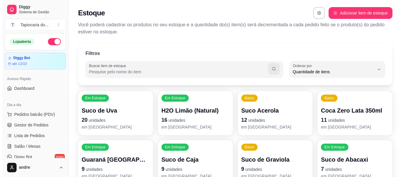
scroll to position [30, 0]
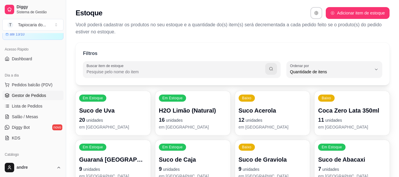
click at [28, 91] on link "Gestor de Pedidos" at bounding box center [32, 95] width 61 height 9
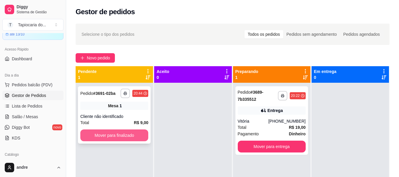
click at [91, 135] on button "Mover para finalizado" at bounding box center [114, 136] width 68 height 12
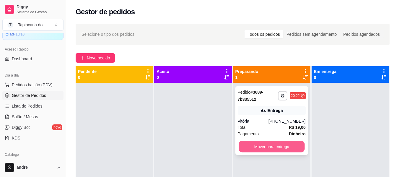
click at [269, 145] on button "Mover para entrega" at bounding box center [272, 147] width 66 height 12
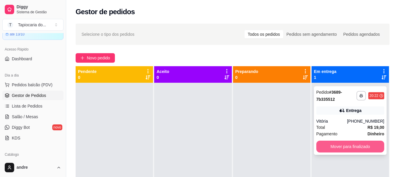
click at [356, 149] on button "Mover para finalizado" at bounding box center [351, 147] width 68 height 12
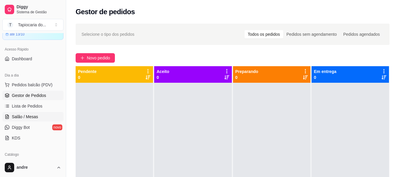
click at [21, 115] on span "Salão / Mesas" at bounding box center [25, 117] width 26 height 6
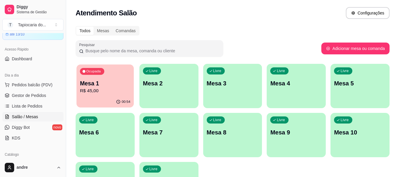
click at [94, 92] on p "R$ 45,00" at bounding box center [105, 91] width 51 height 7
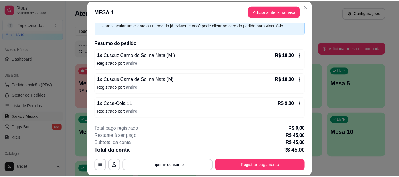
scroll to position [18, 0]
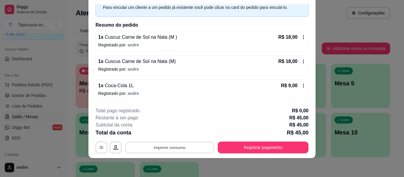
click at [177, 150] on button "Imprimir consumo" at bounding box center [169, 148] width 89 height 12
click at [177, 134] on button "Impressora" at bounding box center [169, 133] width 43 height 9
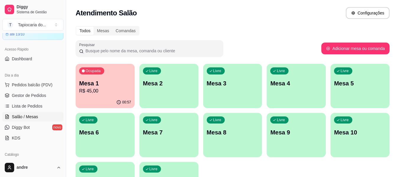
click at [104, 96] on div "Ocupada Mesa 1 R$ 45,00" at bounding box center [105, 80] width 59 height 33
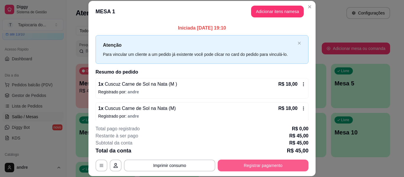
click at [252, 169] on button "Registrar pagamento" at bounding box center [263, 166] width 91 height 12
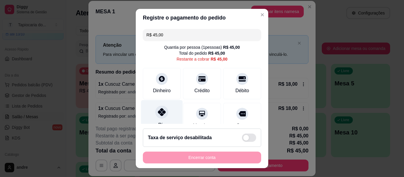
drag, startPoint x: 161, startPoint y: 116, endPoint x: 164, endPoint y: 117, distance: 3.1
click at [161, 116] on div at bounding box center [161, 112] width 13 height 13
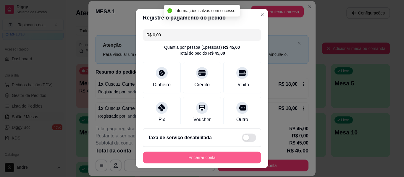
type input "R$ 0,00"
click at [192, 159] on button "Encerrar conta" at bounding box center [202, 158] width 115 height 12
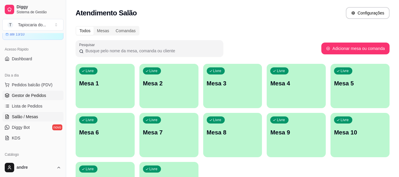
click at [27, 95] on span "Gestor de Pedidos" at bounding box center [29, 96] width 34 height 6
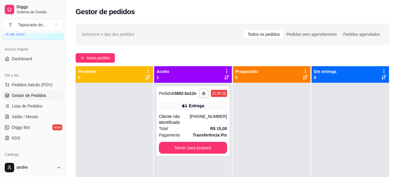
click at [10, 78] on div "Dia a dia" at bounding box center [32, 75] width 61 height 9
click at [10, 79] on div "Dia a dia" at bounding box center [32, 75] width 61 height 9
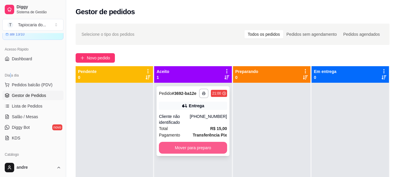
click at [206, 145] on button "Mover para preparo" at bounding box center [193, 148] width 68 height 12
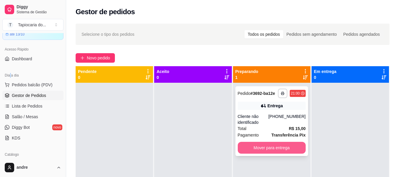
click at [288, 144] on button "Mover para entrega" at bounding box center [272, 148] width 68 height 12
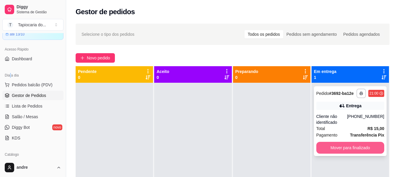
click at [355, 149] on button "Mover para finalizado" at bounding box center [351, 148] width 68 height 12
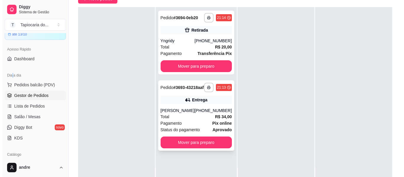
scroll to position [89, 0]
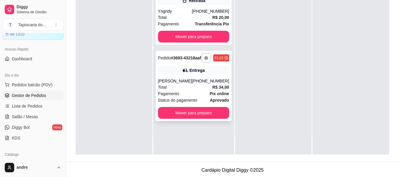
click at [180, 103] on span "Status do pagamento" at bounding box center [177, 100] width 39 height 7
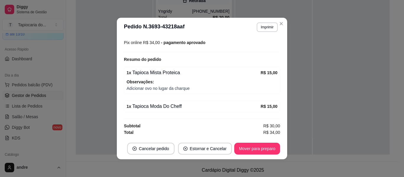
scroll to position [1, 0]
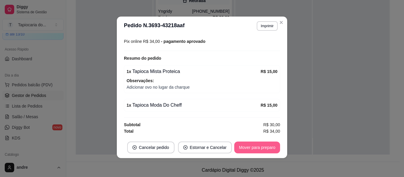
click at [242, 148] on button "Mover para preparo" at bounding box center [257, 148] width 46 height 12
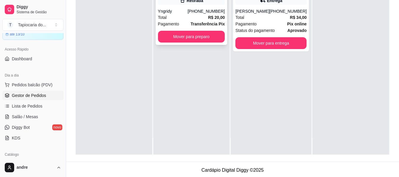
click at [199, 21] on span "Transferência Pix" at bounding box center [208, 24] width 34 height 7
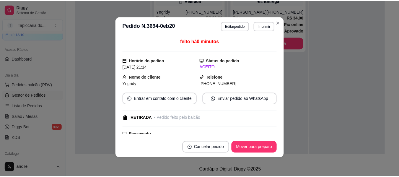
scroll to position [88, 0]
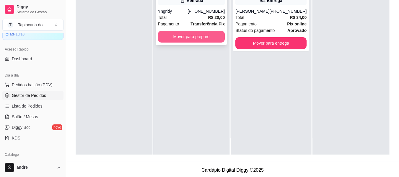
click at [189, 33] on button "Mover para preparo" at bounding box center [191, 37] width 67 height 12
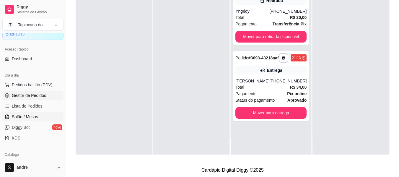
click at [21, 116] on span "Salão / Mesas" at bounding box center [25, 117] width 26 height 6
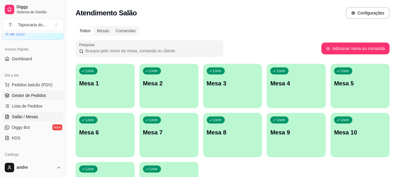
click at [22, 94] on span "Gestor de Pedidos" at bounding box center [29, 96] width 34 height 6
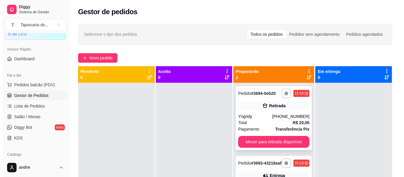
scroll to position [17, 0]
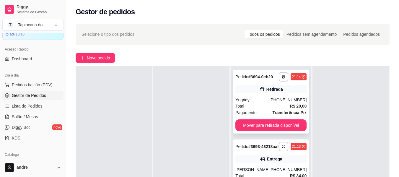
click at [250, 110] on span "Pagamento" at bounding box center [246, 112] width 21 height 7
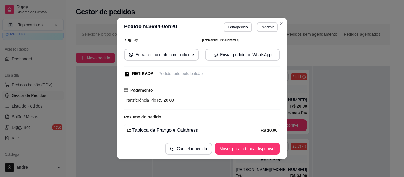
scroll to position [88, 0]
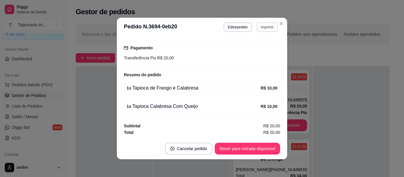
click at [258, 27] on button "Imprimir" at bounding box center [267, 26] width 21 height 9
click at [256, 46] on button "Impressora" at bounding box center [254, 47] width 41 height 9
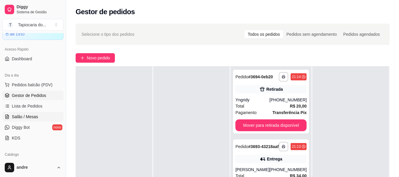
click at [22, 119] on link "Salão / Mesas" at bounding box center [32, 116] width 61 height 9
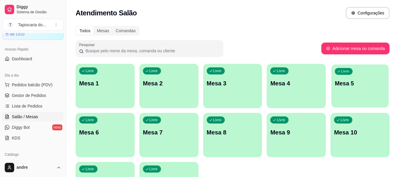
click at [367, 108] on button "Livre Mesa 5" at bounding box center [360, 85] width 57 height 43
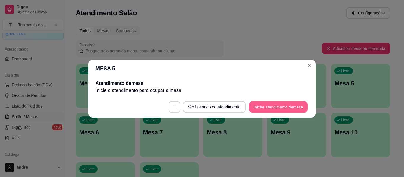
click at [275, 110] on button "Iniciar atendimento de mesa" at bounding box center [278, 107] width 59 height 12
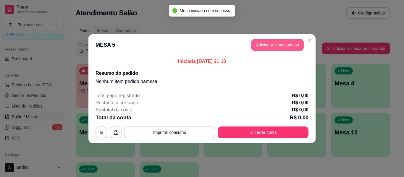
click at [273, 46] on button "Adicionar itens na mesa" at bounding box center [277, 45] width 53 height 12
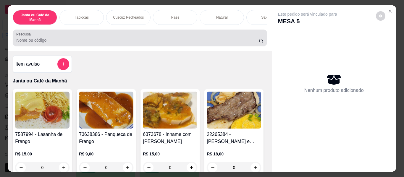
click at [149, 36] on div at bounding box center [139, 38] width 247 height 12
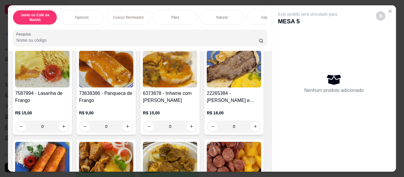
scroll to position [59, 0]
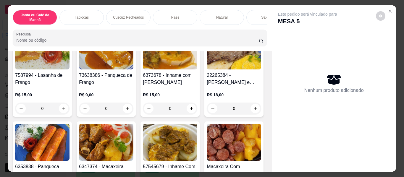
click at [61, 106] on div "0" at bounding box center [42, 109] width 54 height 12
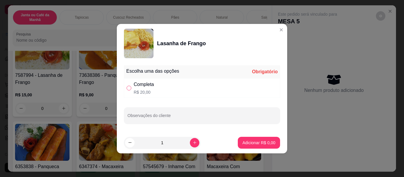
click at [128, 88] on input "" at bounding box center [129, 88] width 5 height 5
radio input "true"
click at [240, 141] on p "Adicionar R$ 20,00" at bounding box center [257, 143] width 35 height 6
type input "1"
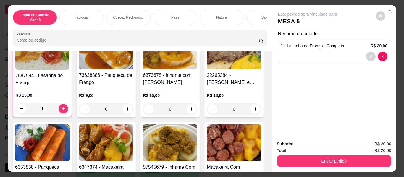
scroll to position [59, 0]
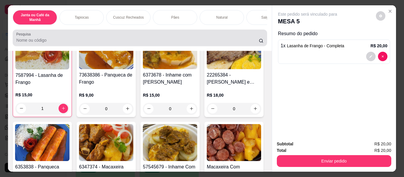
click at [109, 37] on div at bounding box center [139, 38] width 247 height 12
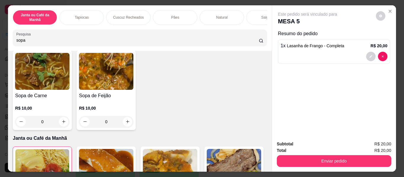
scroll to position [0, 0]
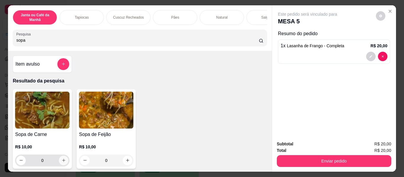
type input "sopa"
click at [62, 162] on icon "increase-product-quantity" at bounding box center [63, 160] width 4 height 4
type input "1"
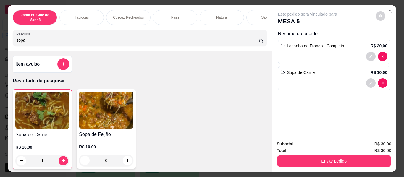
click at [82, 39] on input "sopa" at bounding box center [137, 40] width 242 height 6
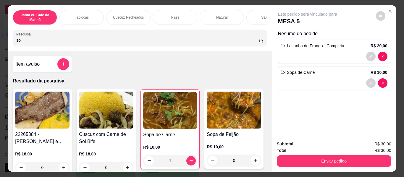
type input "s"
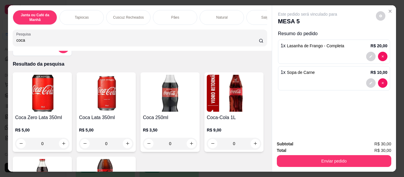
scroll to position [30, 0]
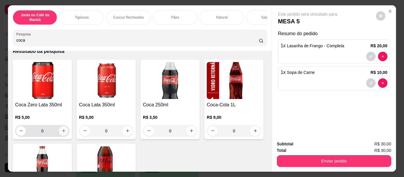
type input "coca"
click at [65, 134] on button "increase-product-quantity" at bounding box center [63, 130] width 9 height 9
type input "1"
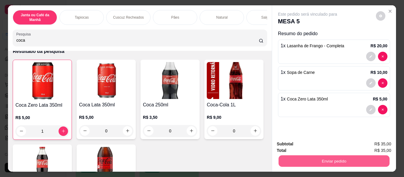
click at [296, 157] on button "Enviar pedido" at bounding box center [333, 162] width 111 height 12
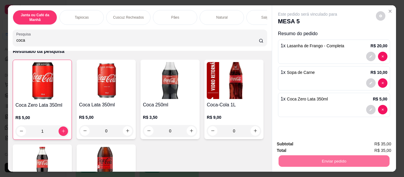
click at [384, 143] on button "Enviar pedido" at bounding box center [376, 144] width 33 height 11
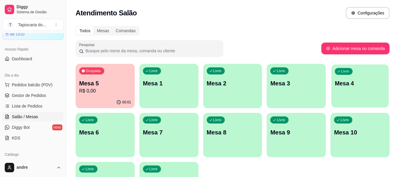
click at [347, 94] on div "Livre Mesa 4" at bounding box center [360, 82] width 57 height 36
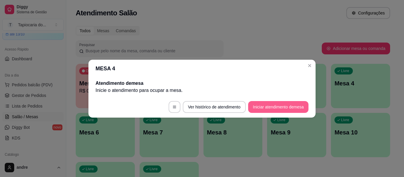
click at [294, 109] on button "Iniciar atendimento de mesa" at bounding box center [278, 107] width 60 height 12
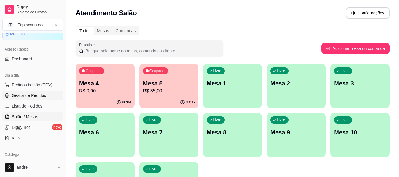
click at [38, 97] on span "Gestor de Pedidos" at bounding box center [29, 96] width 34 height 6
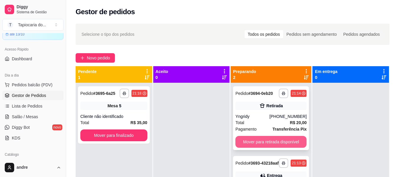
click at [289, 138] on button "Mover para retirada disponível" at bounding box center [271, 142] width 71 height 12
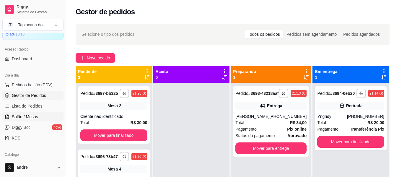
click at [30, 116] on span "Salão / Mesas" at bounding box center [25, 117] width 26 height 6
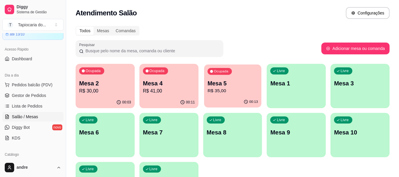
click at [222, 95] on div "Ocupada Mesa 5 R$ 35,00" at bounding box center [232, 80] width 57 height 32
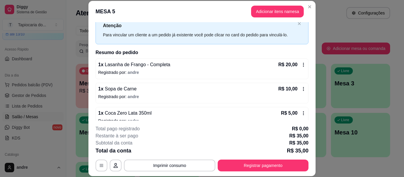
scroll to position [29, 0]
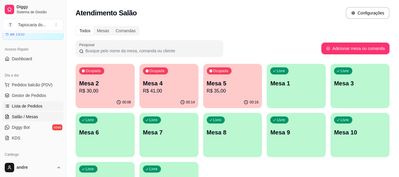
click at [24, 106] on span "Lista de Pedidos" at bounding box center [27, 106] width 31 height 6
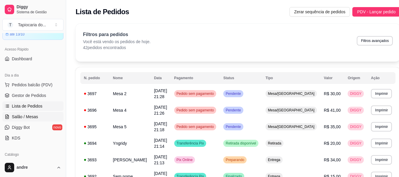
click at [28, 118] on span "Salão / Mesas" at bounding box center [25, 117] width 26 height 6
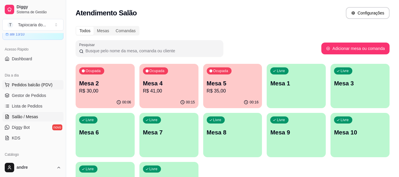
click at [35, 83] on span "Pedidos balcão (PDV)" at bounding box center [32, 85] width 41 height 6
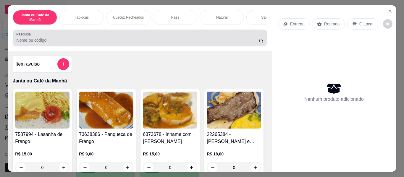
click at [139, 44] on div at bounding box center [139, 38] width 247 height 12
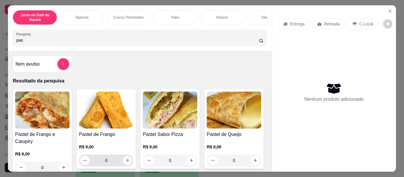
type input "pas"
click at [128, 161] on button "increase-product-quantity" at bounding box center [127, 160] width 9 height 9
type input "1"
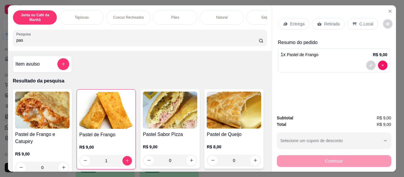
click at [94, 41] on input "pas" at bounding box center [137, 40] width 242 height 6
type input "p"
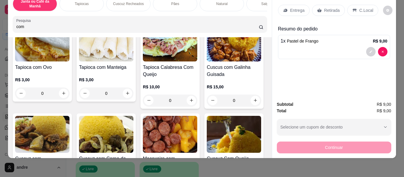
scroll to position [237, 0]
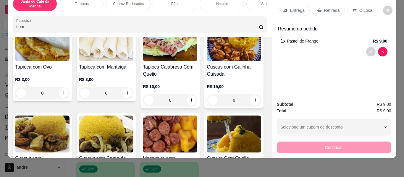
type input "com"
click at [189, 11] on icon "increase-product-quantity" at bounding box center [191, 9] width 4 height 4
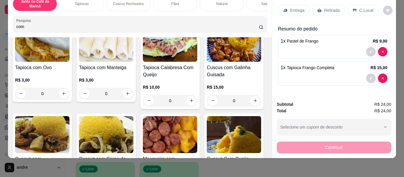
type input "1"
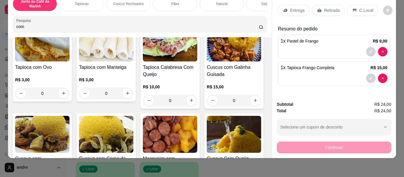
click at [325, 7] on p "Retirada" at bounding box center [332, 10] width 16 height 6
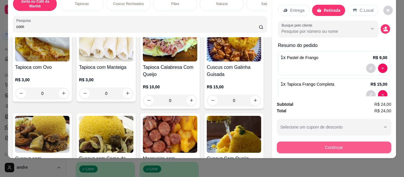
click at [349, 142] on button "Continuar" at bounding box center [334, 148] width 114 height 12
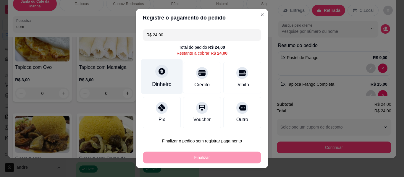
click at [147, 79] on div "Dinheiro" at bounding box center [162, 76] width 42 height 35
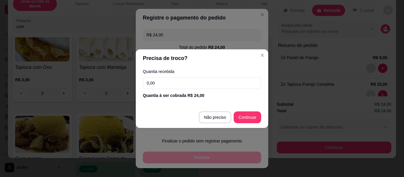
click at [199, 82] on input "0,00" at bounding box center [202, 83] width 118 height 12
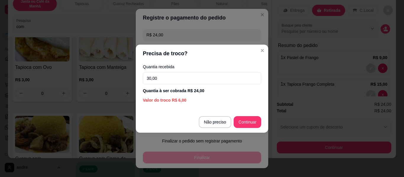
type input "30,00"
type input "R$ 0,00"
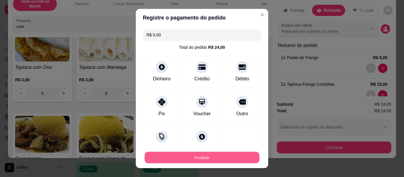
click at [239, 159] on button "Finalizar" at bounding box center [202, 158] width 115 height 12
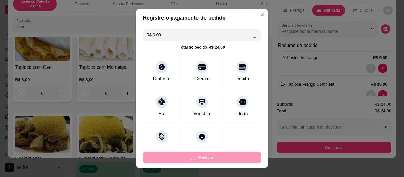
type input "0"
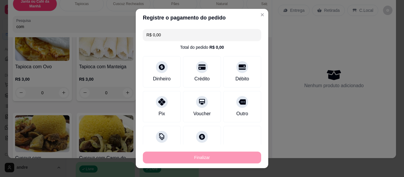
type input "-R$ 24,00"
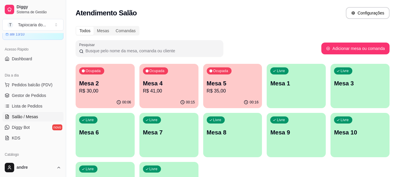
click at [175, 98] on div "00:15" at bounding box center [169, 103] width 59 height 12
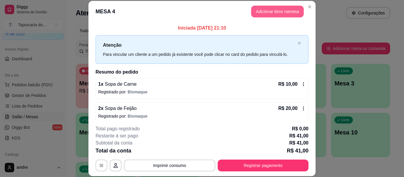
click at [259, 14] on button "Adicionar itens na mesa" at bounding box center [277, 12] width 53 height 12
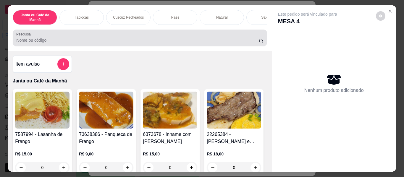
click at [192, 43] on input "Pesquisa" at bounding box center [137, 40] width 242 height 6
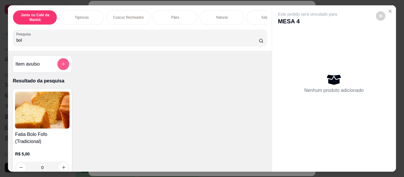
type input "bol"
click at [63, 65] on icon "add-separate-item" at bounding box center [63, 64] width 4 height 4
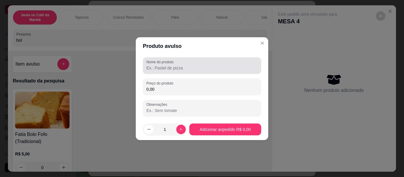
click at [163, 64] on label "Nome do produto" at bounding box center [160, 61] width 29 height 5
click at [163, 67] on input "Nome do produto" at bounding box center [201, 68] width 111 height 6
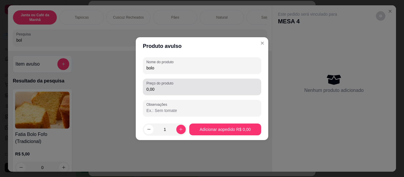
type input "bolo"
click at [161, 89] on input "0,00" at bounding box center [201, 89] width 111 height 6
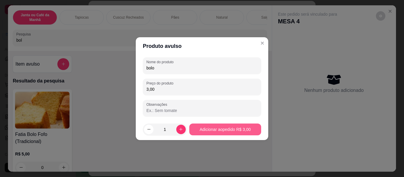
type input "3,00"
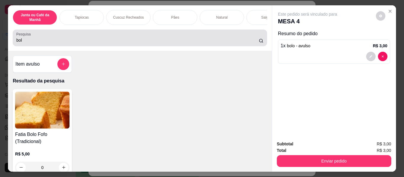
click at [106, 46] on div "Pesquisa bol" at bounding box center [140, 38] width 254 height 17
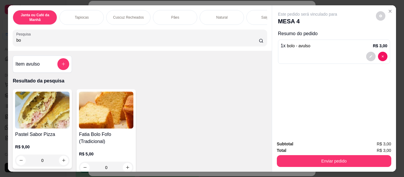
type input "b"
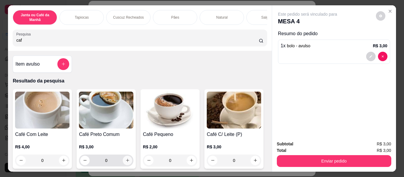
type input "caf"
click at [123, 162] on button "increase-product-quantity" at bounding box center [127, 160] width 9 height 9
type input "1"
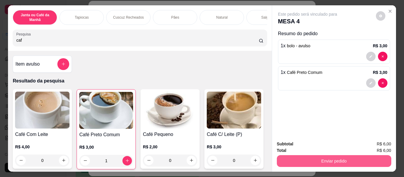
click at [319, 158] on button "Enviar pedido" at bounding box center [334, 161] width 114 height 12
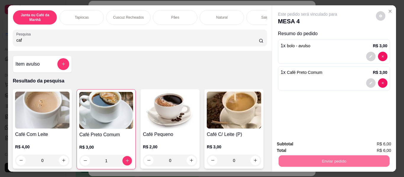
click at [380, 142] on button "Enviar pedido" at bounding box center [376, 144] width 33 height 11
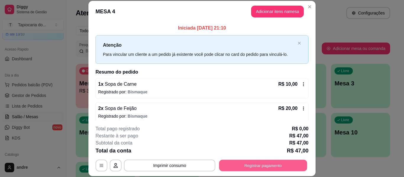
click at [278, 166] on button "Registrar pagamento" at bounding box center [263, 166] width 88 height 12
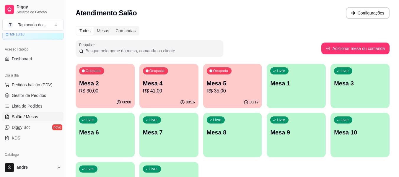
click at [122, 93] on p "R$ 30,00" at bounding box center [105, 91] width 52 height 7
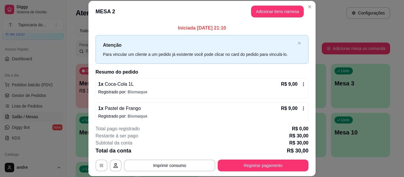
scroll to position [53, 0]
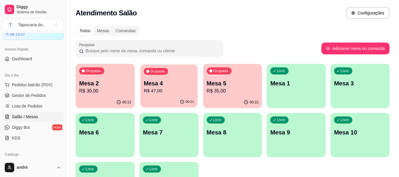
click at [170, 84] on p "Mesa 4" at bounding box center [169, 84] width 51 height 8
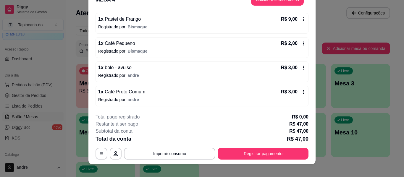
scroll to position [18, 0]
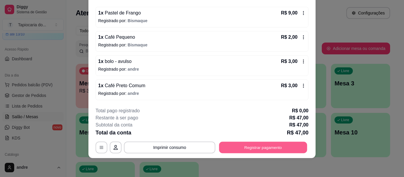
click at [289, 149] on button "Registrar pagamento" at bounding box center [263, 148] width 88 height 12
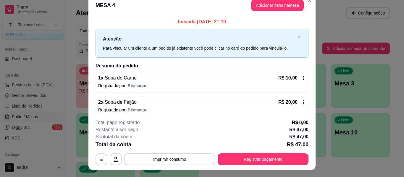
scroll to position [0, 0]
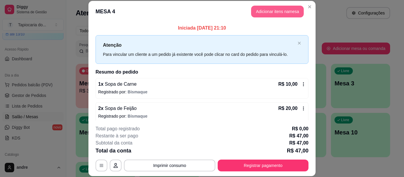
click at [265, 12] on button "Adicionar itens na mesa" at bounding box center [277, 12] width 53 height 12
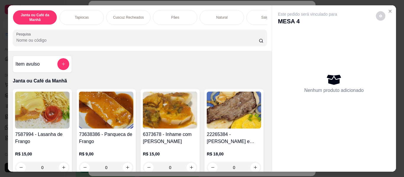
click at [205, 43] on input "Pesquisa" at bounding box center [137, 40] width 242 height 6
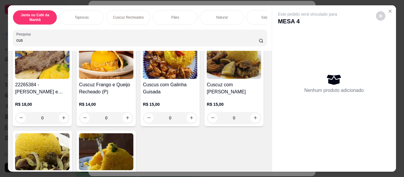
scroll to position [59, 0]
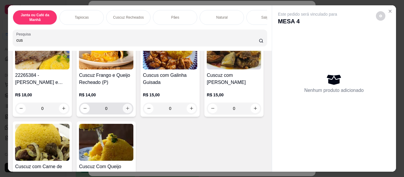
type input "cus"
click at [125, 109] on icon "increase-product-quantity" at bounding box center [127, 108] width 4 height 4
type input "1"
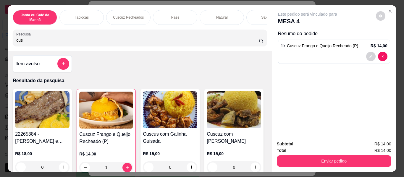
scroll to position [0, 0]
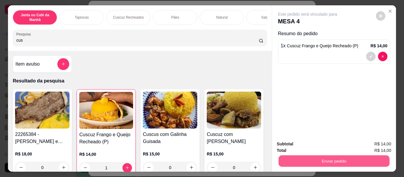
click at [305, 156] on button "Enviar pedido" at bounding box center [333, 162] width 111 height 12
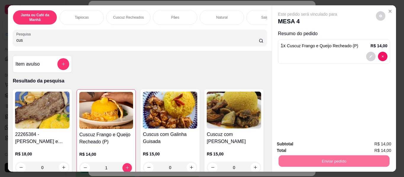
click at [378, 143] on button "Enviar pedido" at bounding box center [375, 144] width 33 height 11
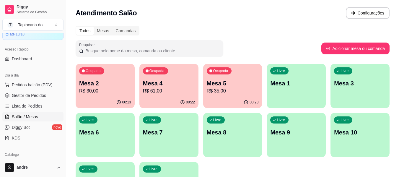
click at [217, 92] on p "R$ 35,00" at bounding box center [233, 91] width 52 height 7
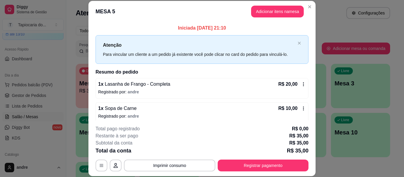
scroll to position [29, 0]
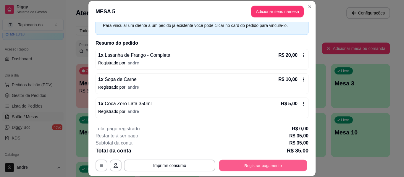
click at [231, 166] on button "Registrar pagamento" at bounding box center [263, 166] width 88 height 12
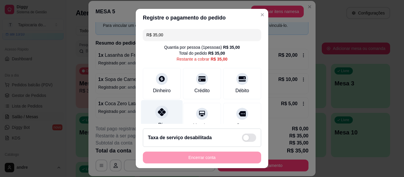
click at [163, 116] on div at bounding box center [161, 112] width 13 height 13
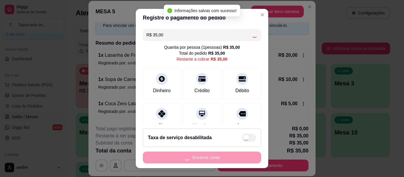
type input "R$ 0,00"
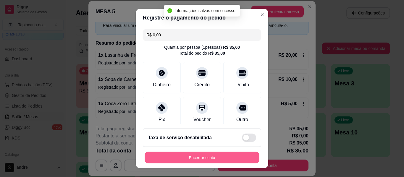
click at [203, 159] on button "Encerrar conta" at bounding box center [202, 158] width 115 height 12
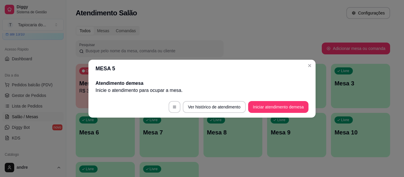
scroll to position [0, 0]
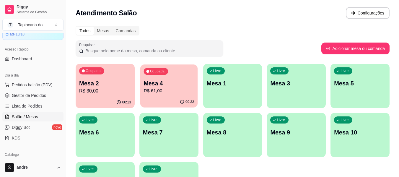
click at [172, 84] on p "Mesa 4" at bounding box center [169, 84] width 51 height 8
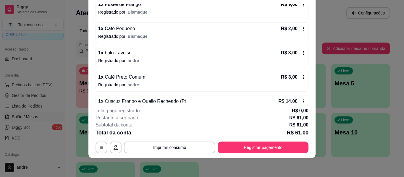
scroll to position [96, 0]
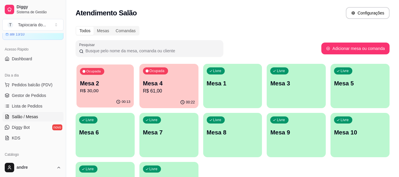
click at [103, 88] on p "R$ 30,00" at bounding box center [105, 91] width 51 height 7
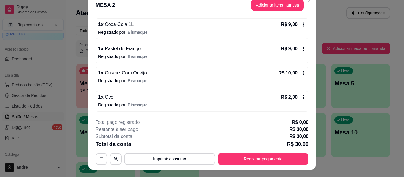
scroll to position [0, 0]
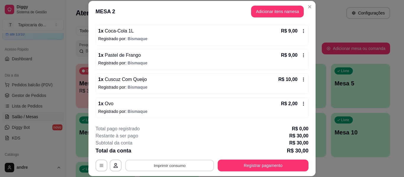
click at [180, 164] on button "Imprimir consumo" at bounding box center [169, 166] width 89 height 12
click at [177, 150] on button "Impressora" at bounding box center [168, 151] width 41 height 9
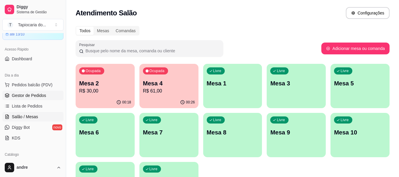
click at [28, 98] on span "Gestor de Pedidos" at bounding box center [29, 96] width 34 height 6
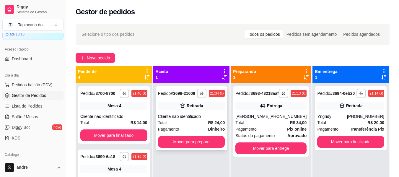
click at [185, 119] on div "Cliente não identificado" at bounding box center [191, 117] width 67 height 6
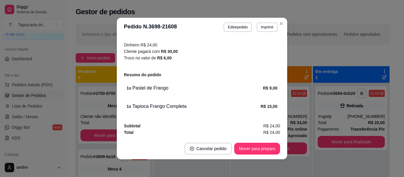
scroll to position [1, 0]
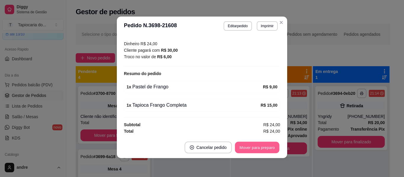
click at [257, 152] on button "Mover para preparo" at bounding box center [257, 148] width 44 height 12
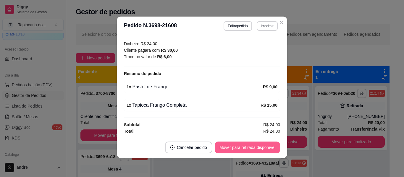
click at [257, 148] on button "Mover para retirada disponível" at bounding box center [247, 148] width 65 height 12
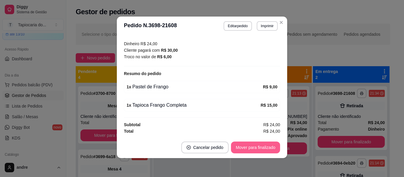
click at [257, 148] on button "Mover para finalizado" at bounding box center [255, 148] width 49 height 12
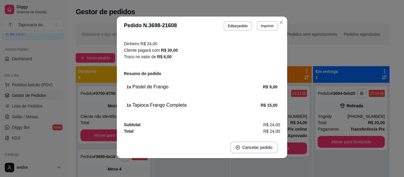
scroll to position [62, 0]
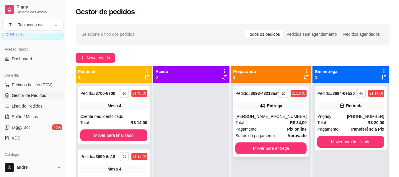
click at [266, 126] on div "Total R$ 34,00" at bounding box center [271, 122] width 71 height 7
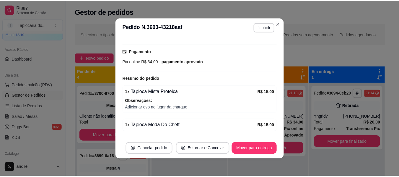
scroll to position [167, 0]
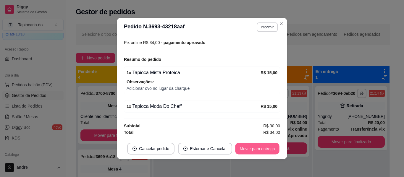
click at [258, 149] on button "Mover para entrega" at bounding box center [257, 149] width 44 height 12
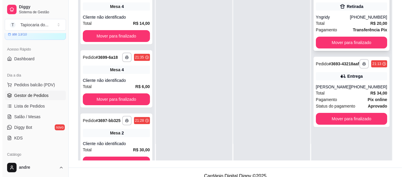
scroll to position [90, 0]
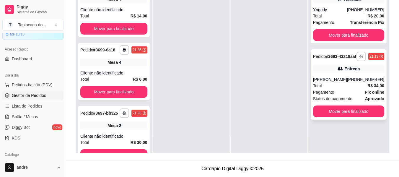
click at [335, 82] on div "[PERSON_NAME]" at bounding box center [330, 80] width 34 height 6
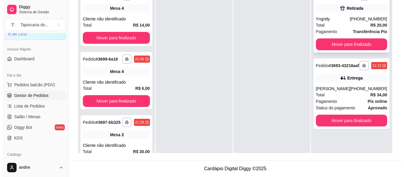
scroll to position [0, 0]
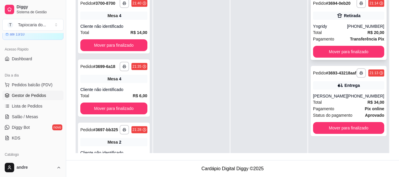
click at [328, 28] on div "Yngridy" at bounding box center [330, 26] width 34 height 6
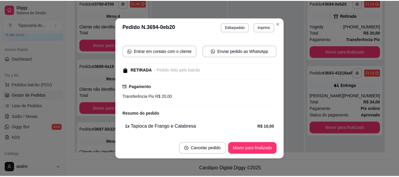
scroll to position [88, 0]
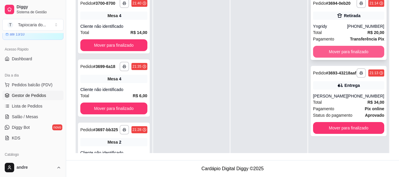
click at [346, 51] on button "Mover para finalizado" at bounding box center [348, 52] width 71 height 12
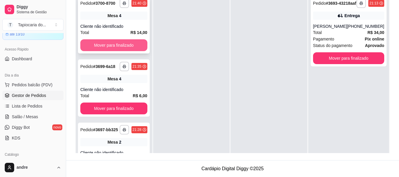
click at [105, 46] on button "Mover para finalizado" at bounding box center [113, 45] width 67 height 12
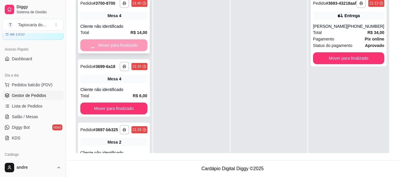
click at [105, 46] on div "Mover para finalizado" at bounding box center [113, 45] width 67 height 12
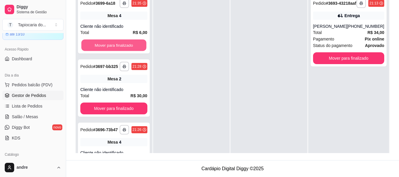
click at [105, 46] on button "Mover para finalizado" at bounding box center [113, 46] width 65 height 12
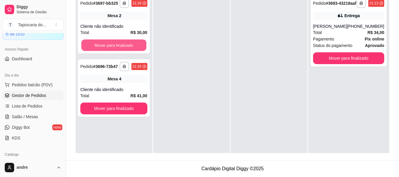
click at [107, 48] on button "Mover para finalizado" at bounding box center [113, 46] width 65 height 12
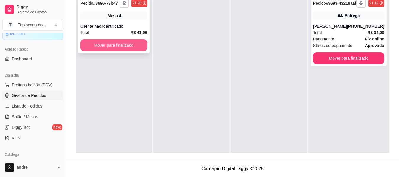
click at [107, 47] on button "Mover para finalizado" at bounding box center [113, 45] width 67 height 12
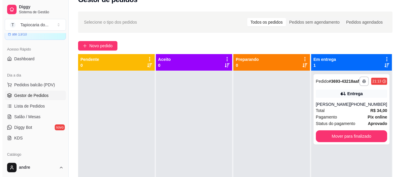
scroll to position [0, 0]
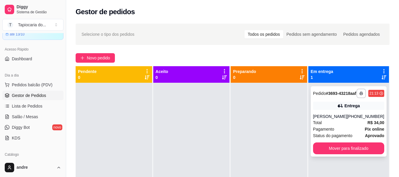
click at [340, 119] on div "[PERSON_NAME]" at bounding box center [330, 117] width 34 height 6
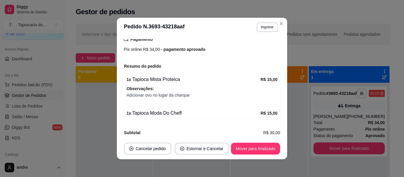
scroll to position [167, 0]
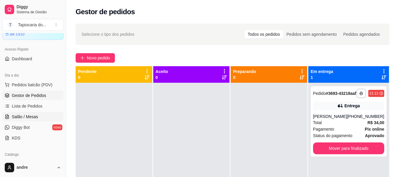
click at [14, 112] on ul "Pedidos balcão (PDV) Gestor de Pedidos Lista de Pedidos Salão / Mesas Diggy Bot…" at bounding box center [32, 111] width 61 height 63
click at [18, 117] on span "Salão / Mesas" at bounding box center [25, 117] width 26 height 6
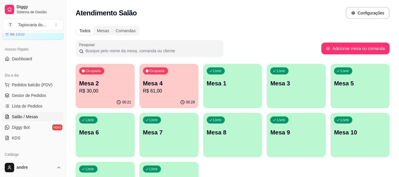
click at [158, 83] on p "Mesa 4" at bounding box center [169, 83] width 52 height 8
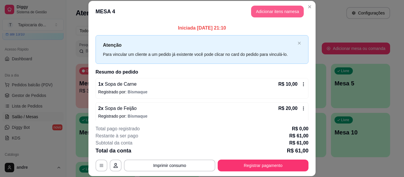
click at [282, 10] on button "Adicionar itens na mesa" at bounding box center [277, 12] width 53 height 12
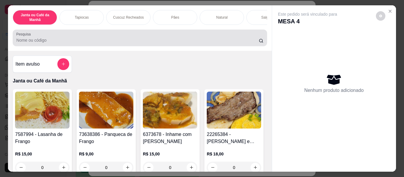
click at [140, 43] on input "Pesquisa" at bounding box center [137, 40] width 242 height 6
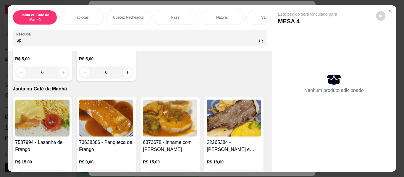
scroll to position [89, 0]
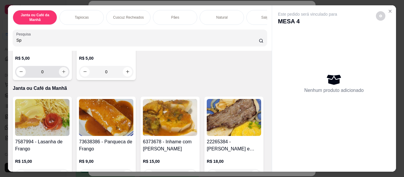
type input "Sp"
click at [61, 74] on icon "increase-product-quantity" at bounding box center [63, 72] width 4 height 4
type input "1"
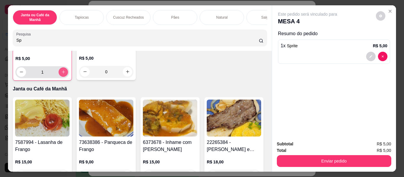
scroll to position [89, 0]
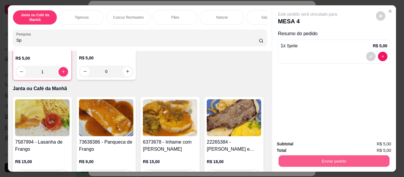
click at [348, 158] on button "Enviar pedido" at bounding box center [333, 162] width 111 height 12
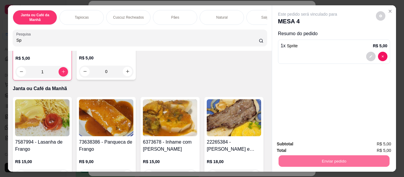
click at [374, 141] on button "Enviar pedido" at bounding box center [376, 144] width 33 height 11
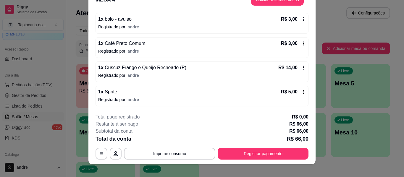
scroll to position [18, 0]
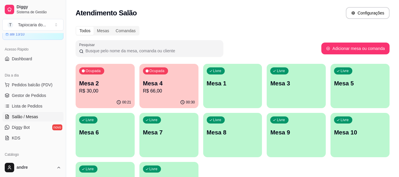
click at [115, 97] on div "00:21" at bounding box center [105, 103] width 59 height 12
click at [165, 99] on div "00:33" at bounding box center [169, 103] width 59 height 12
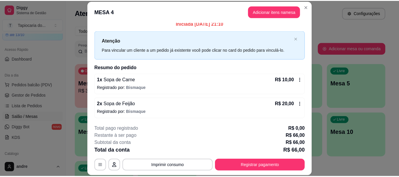
scroll to position [0, 0]
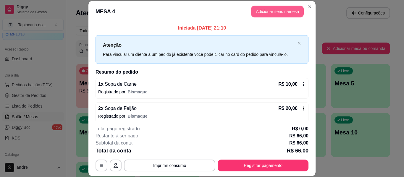
drag, startPoint x: 287, startPoint y: 2, endPoint x: 281, endPoint y: 17, distance: 16.0
click at [284, 11] on header "MESA 4 Adicionar itens na mesa" at bounding box center [201, 11] width 227 height 21
click at [279, 10] on button "Adicionar itens na mesa" at bounding box center [277, 12] width 53 height 12
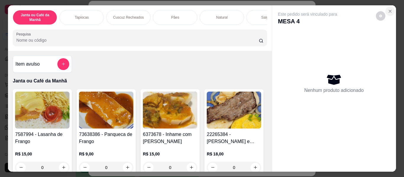
click at [390, 9] on icon "Close" at bounding box center [390, 11] width 5 height 5
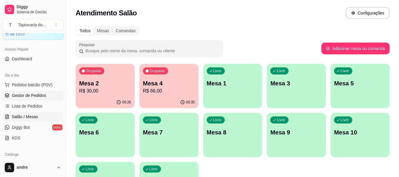
click at [36, 96] on span "Gestor de Pedidos" at bounding box center [29, 96] width 34 height 6
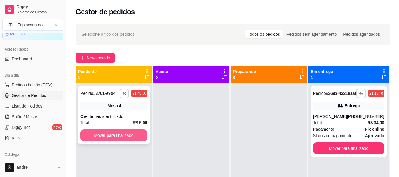
click at [130, 132] on button "Mover para finalizado" at bounding box center [113, 136] width 67 height 12
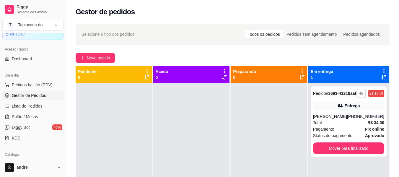
click at [228, 12] on div "Gestor de pedidos" at bounding box center [233, 11] width 314 height 9
click at [35, 118] on span "Salão / Mesas" at bounding box center [25, 117] width 26 height 6
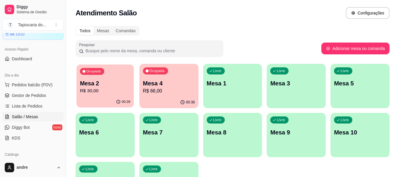
click at [105, 94] on p "R$ 30,00" at bounding box center [105, 91] width 51 height 7
click at [109, 90] on p "R$ 30,00" at bounding box center [105, 91] width 52 height 7
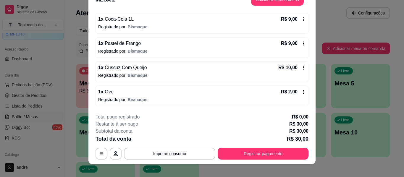
scroll to position [18, 0]
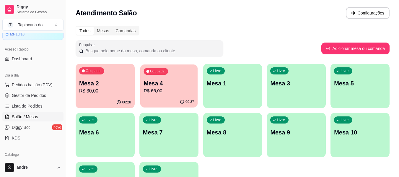
click at [181, 87] on p "Mesa 4" at bounding box center [169, 84] width 51 height 8
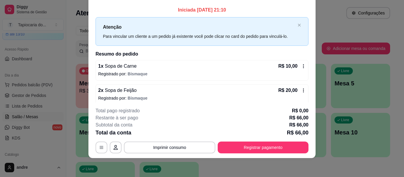
scroll to position [0, 0]
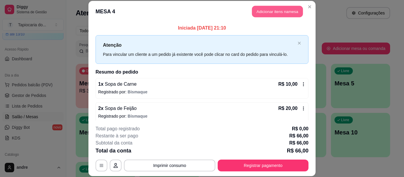
click at [269, 8] on button "Adicionar itens na mesa" at bounding box center [277, 12] width 51 height 12
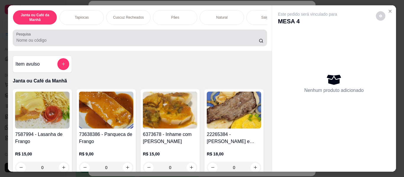
click at [228, 41] on input "Pesquisa" at bounding box center [137, 40] width 242 height 6
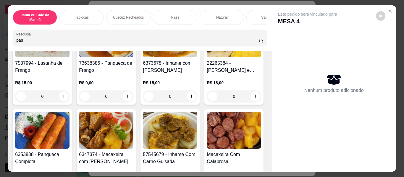
scroll to position [177, 0]
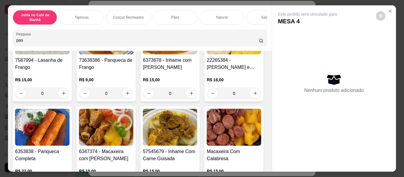
type input "pas"
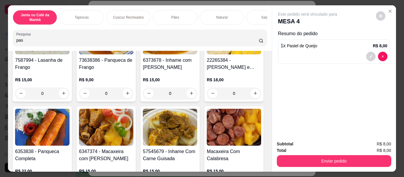
type input "1"
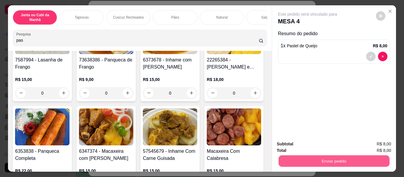
click at [298, 156] on button "Enviar pedido" at bounding box center [333, 162] width 111 height 12
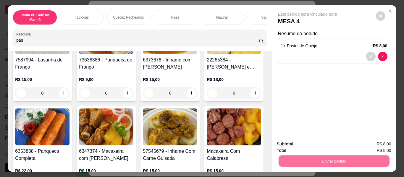
click at [378, 145] on button "Enviar pedido" at bounding box center [375, 144] width 33 height 11
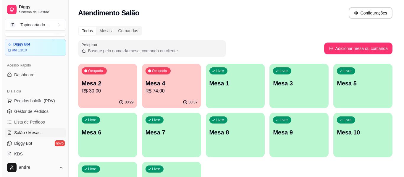
scroll to position [0, 0]
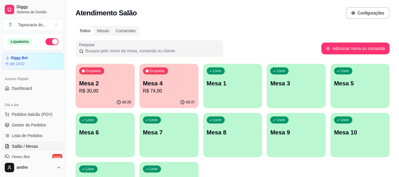
click at [50, 45] on button "button" at bounding box center [52, 41] width 13 height 7
click at [18, 125] on span "Gestor de Pedidos" at bounding box center [29, 125] width 34 height 6
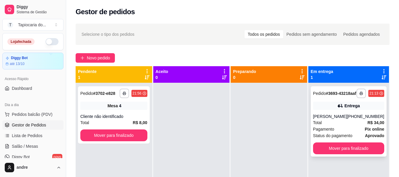
click at [332, 136] on div "**********" at bounding box center [349, 121] width 76 height 70
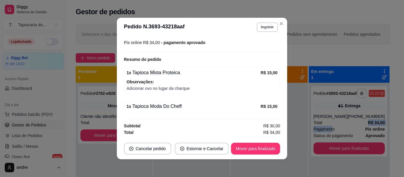
scroll to position [1, 0]
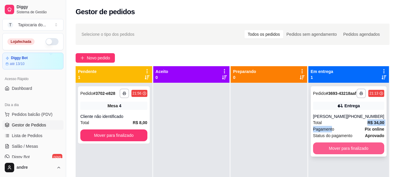
click at [343, 154] on button "Mover para finalizado" at bounding box center [348, 149] width 71 height 12
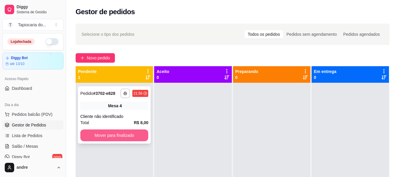
click at [115, 139] on button "Mover para finalizado" at bounding box center [114, 136] width 68 height 12
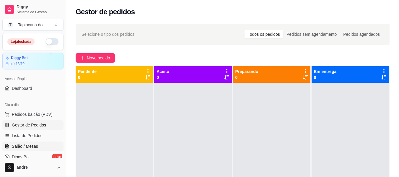
click at [30, 145] on span "Salão / Mesas" at bounding box center [25, 146] width 26 height 6
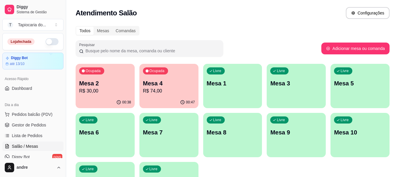
click at [170, 93] on p "R$ 74,00" at bounding box center [169, 91] width 52 height 7
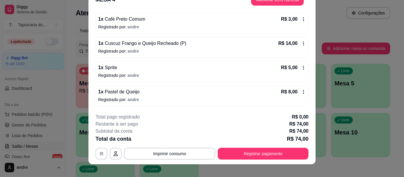
scroll to position [18, 0]
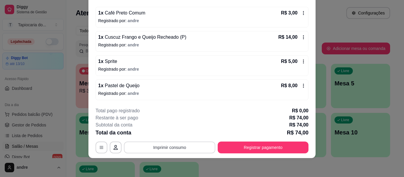
click at [178, 143] on button "Imprimir consumo" at bounding box center [169, 148] width 91 height 12
click at [177, 132] on button "Impressora" at bounding box center [169, 133] width 43 height 9
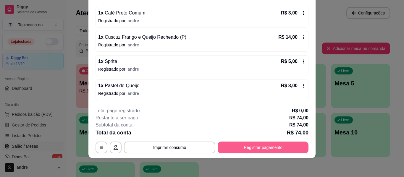
click at [223, 151] on button "Registrar pagamento" at bounding box center [263, 148] width 91 height 12
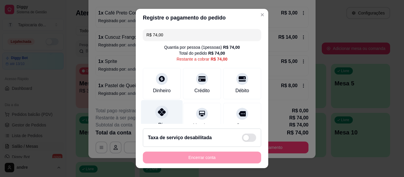
click at [158, 114] on icon at bounding box center [162, 112] width 8 height 8
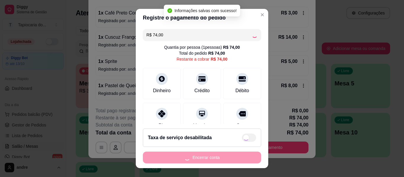
type input "R$ 0,00"
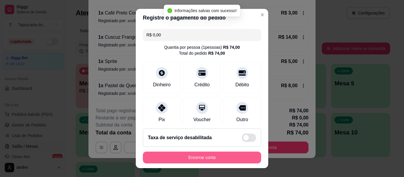
click at [205, 161] on button "Encerrar conta" at bounding box center [202, 158] width 118 height 12
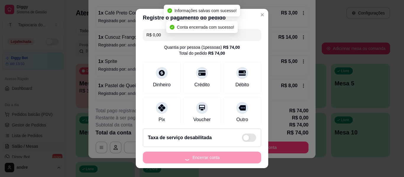
scroll to position [0, 0]
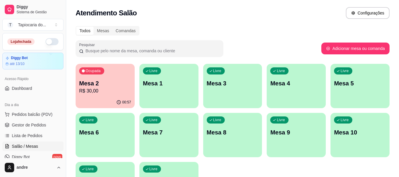
click at [106, 85] on p "Mesa 2" at bounding box center [105, 83] width 52 height 8
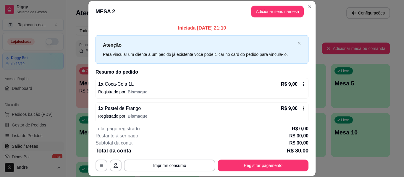
scroll to position [53, 0]
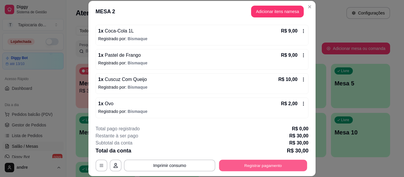
click at [273, 162] on button "Registrar pagamento" at bounding box center [263, 166] width 88 height 12
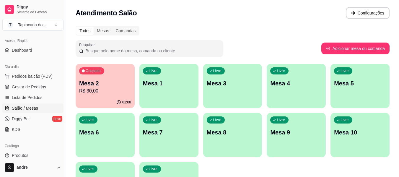
scroll to position [118, 0]
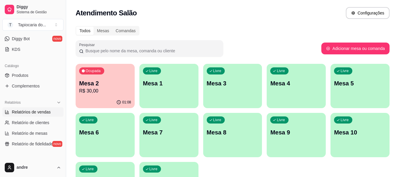
click at [33, 112] on span "Relatórios de vendas" at bounding box center [31, 112] width 39 height 6
select select "ALL"
select select "0"
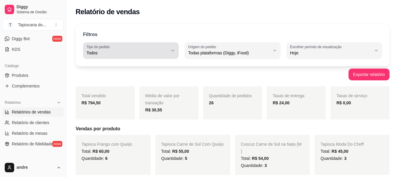
click at [169, 51] on button "Tipo do pedido Todos" at bounding box center [131, 50] width 96 height 17
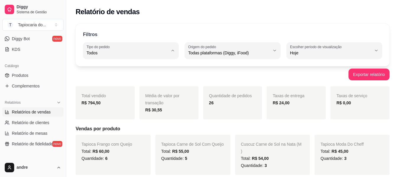
click at [135, 78] on span "Entrega" at bounding box center [128, 77] width 77 height 6
type input "DELIVERY"
select select "DELIVERY"
drag, startPoint x: 346, startPoint y: 33, endPoint x: 214, endPoint y: 128, distance: 162.4
